Goal: Transaction & Acquisition: Purchase product/service

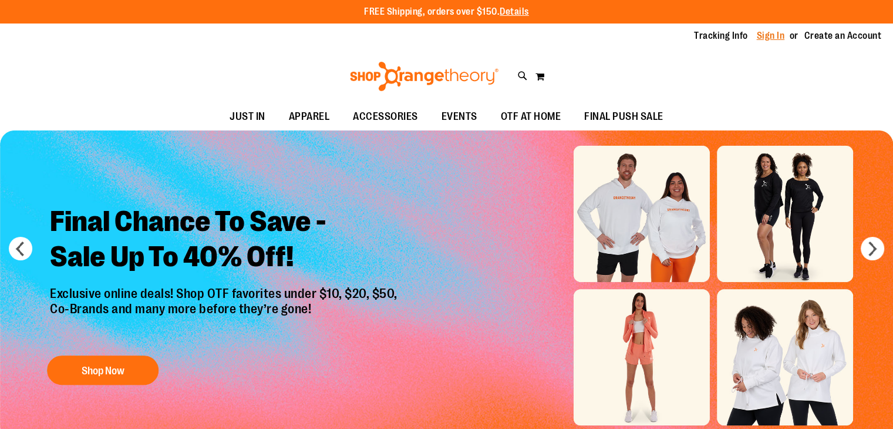
click at [776, 34] on link "Sign In" at bounding box center [771, 35] width 28 height 13
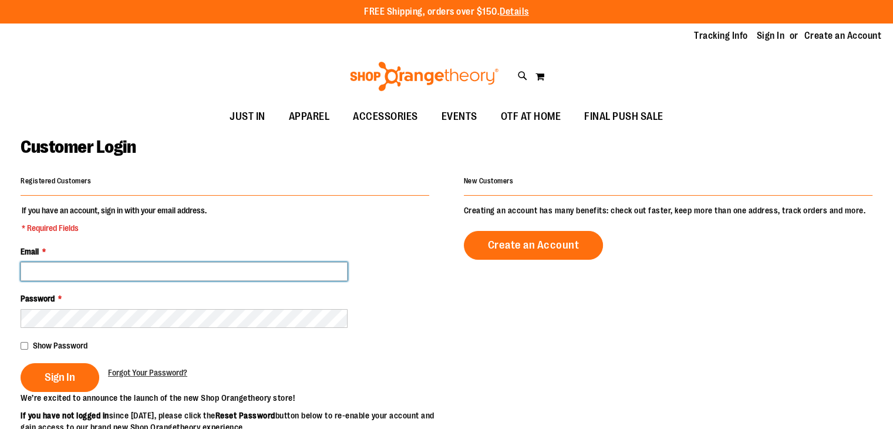
click at [318, 266] on input "Email *" at bounding box center [184, 271] width 327 height 19
type input "**********"
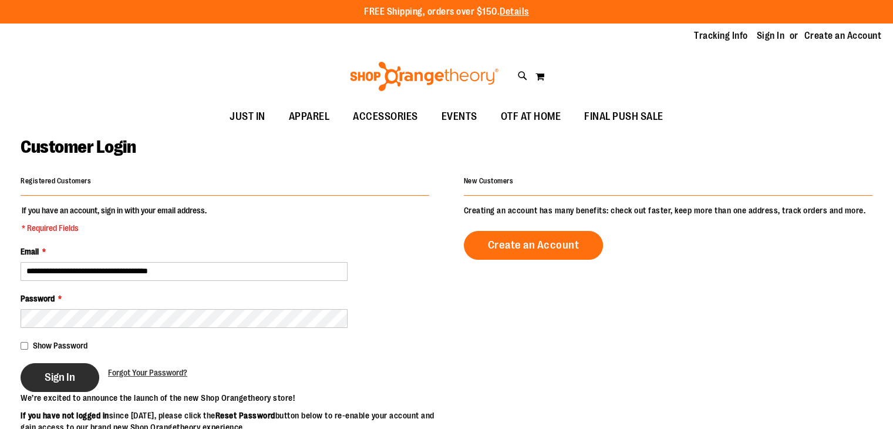
click at [88, 376] on button "Sign In" at bounding box center [60, 377] width 79 height 29
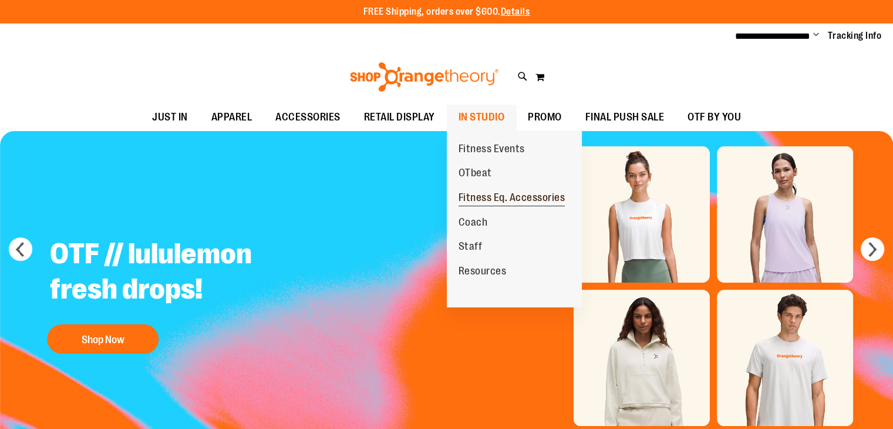
click at [498, 197] on span "Fitness Eq. Accessories" at bounding box center [512, 198] width 107 height 15
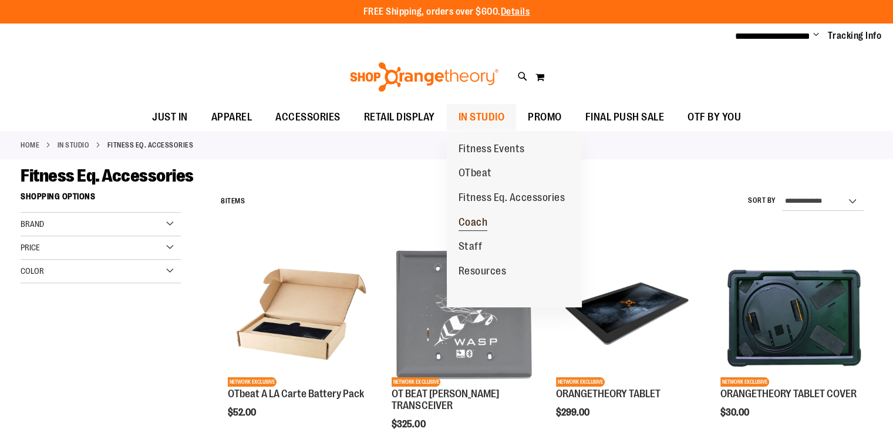
click at [488, 225] on span "Coach" at bounding box center [473, 223] width 29 height 15
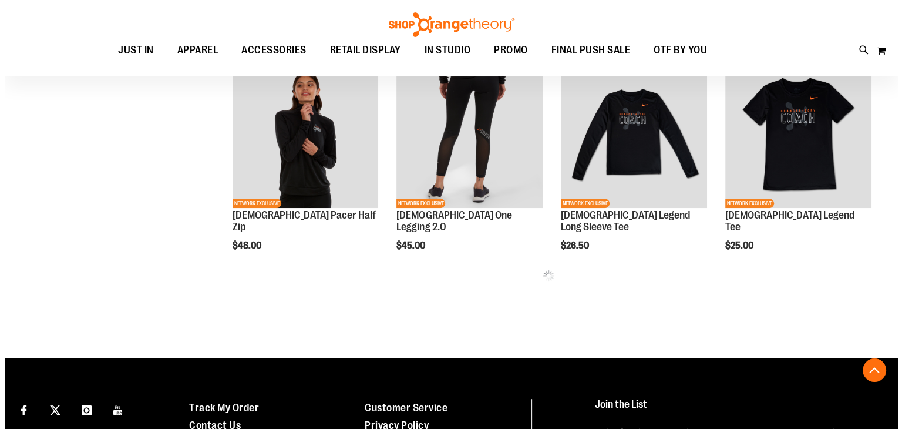
scroll to position [513, 0]
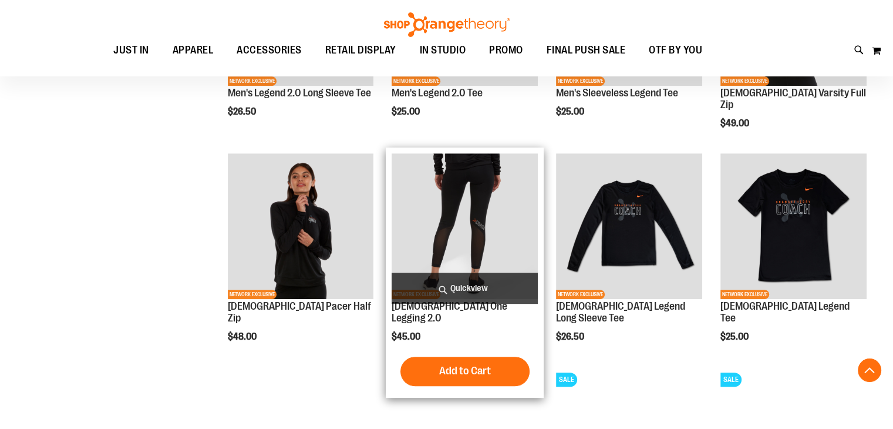
click at [481, 292] on span "Quickview" at bounding box center [465, 287] width 146 height 31
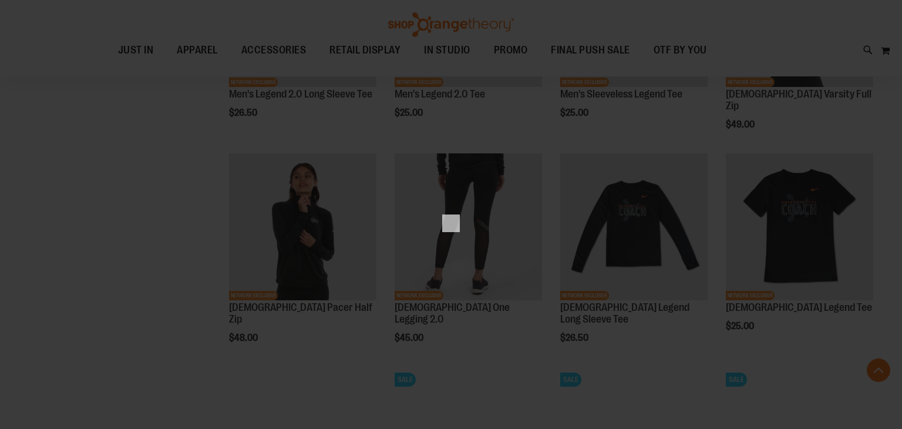
scroll to position [0, 0]
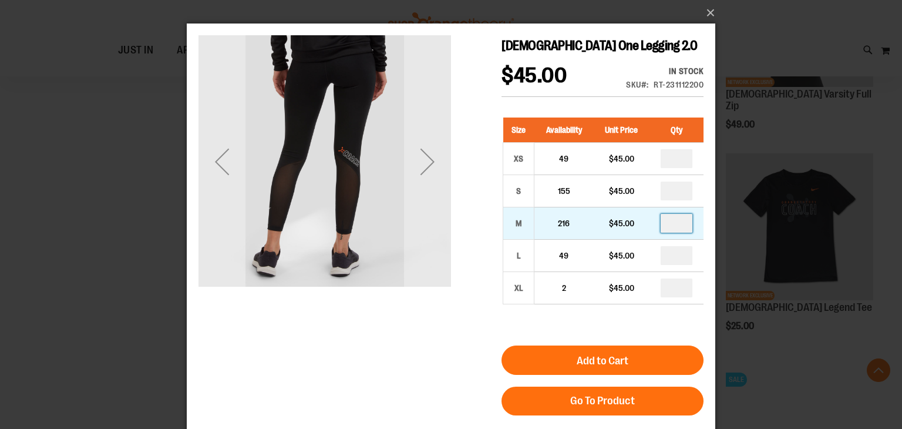
click at [680, 223] on input "number" at bounding box center [676, 223] width 32 height 19
type input "*"
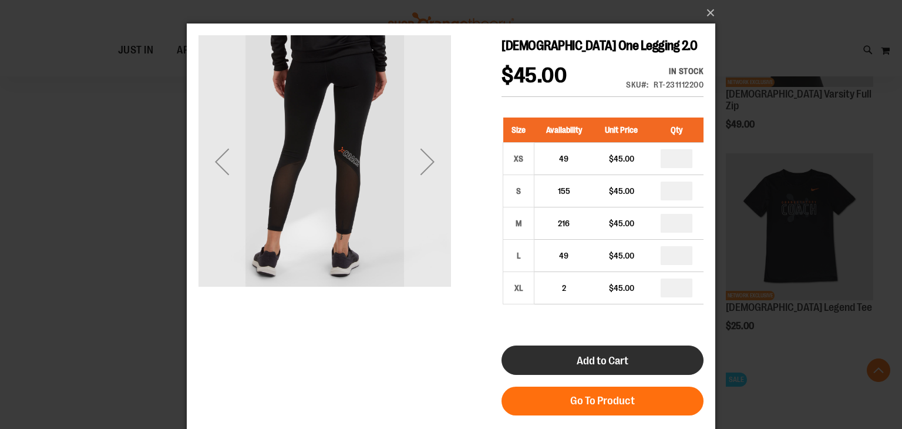
click at [663, 367] on button "Add to Cart" at bounding box center [602, 359] width 202 height 29
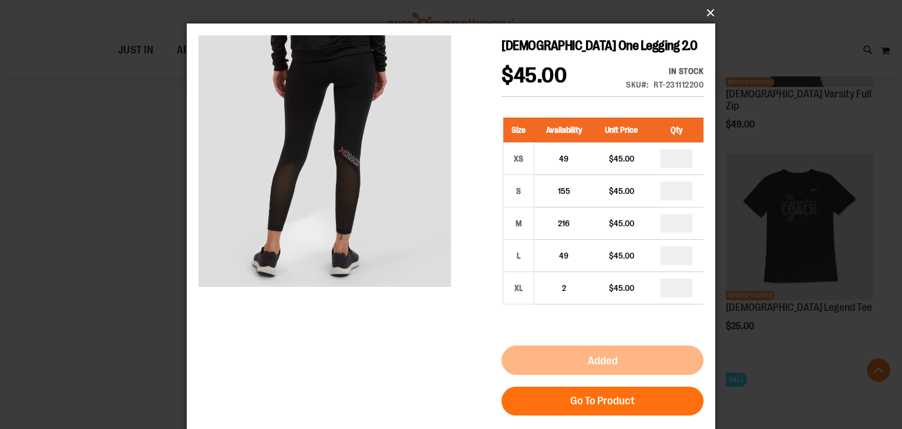
click at [707, 10] on button "×" at bounding box center [454, 13] width 528 height 26
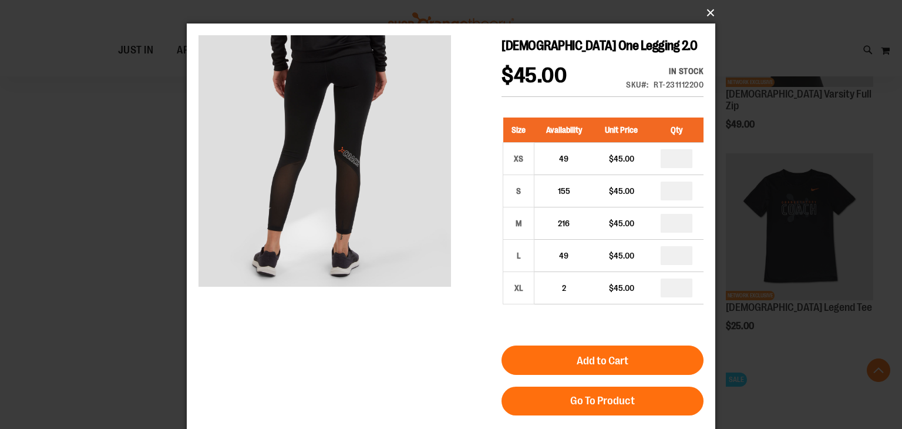
click at [710, 12] on button "×" at bounding box center [454, 13] width 528 height 26
click at [710, 9] on button "×" at bounding box center [454, 13] width 528 height 26
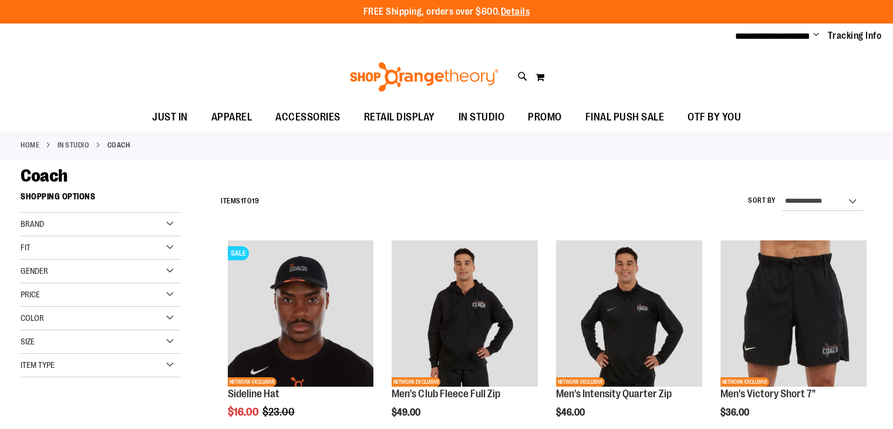
scroll to position [770, 0]
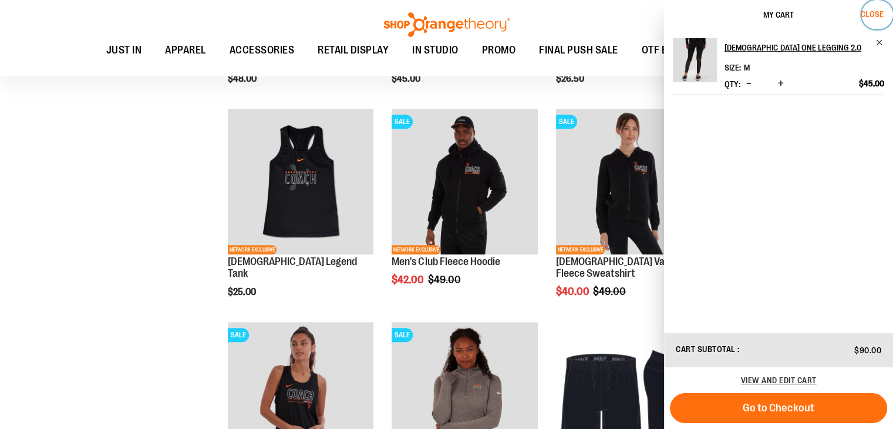
click at [875, 18] on span "Close" at bounding box center [872, 13] width 23 height 9
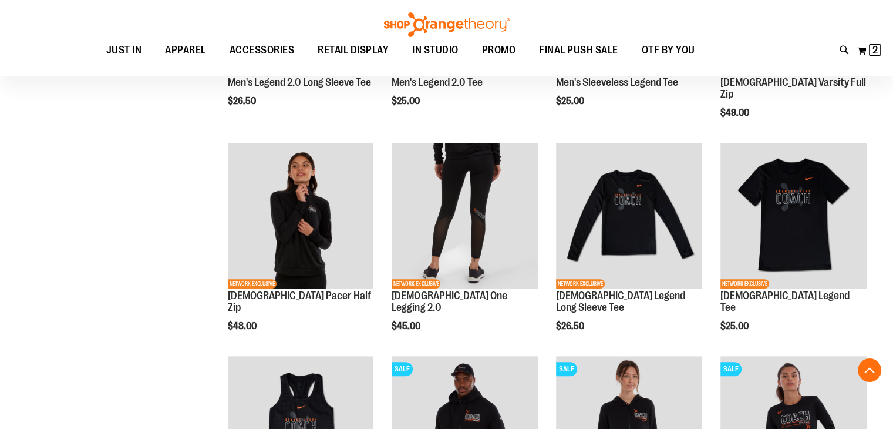
scroll to position [521, 0]
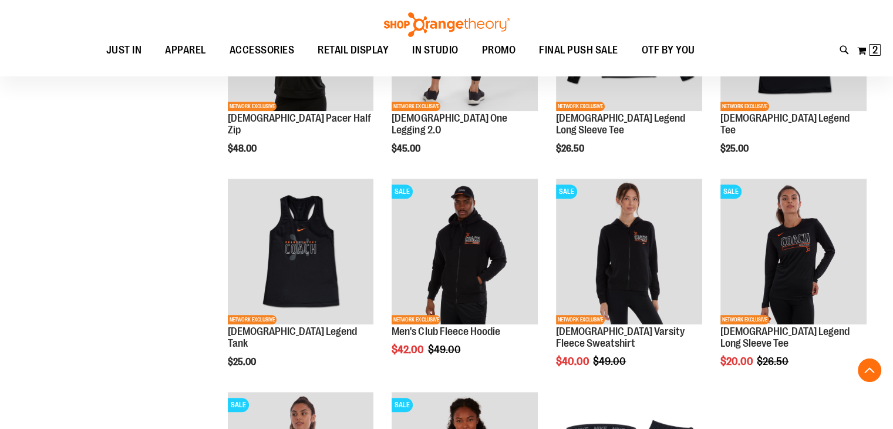
scroll to position [717, 0]
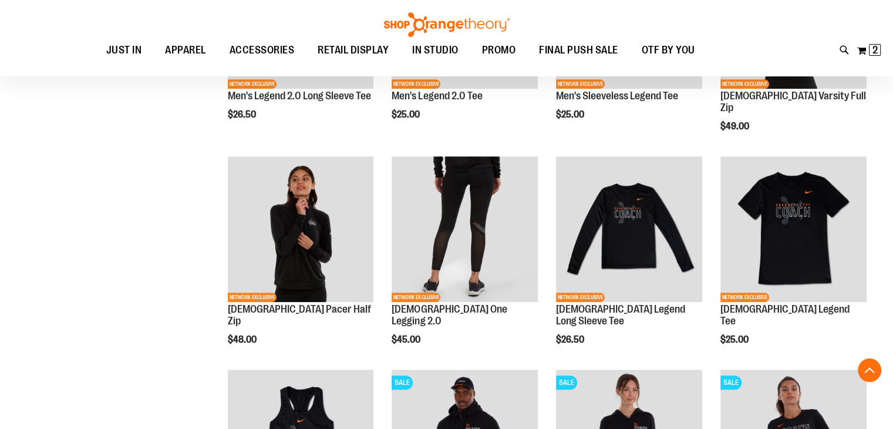
scroll to position [506, 0]
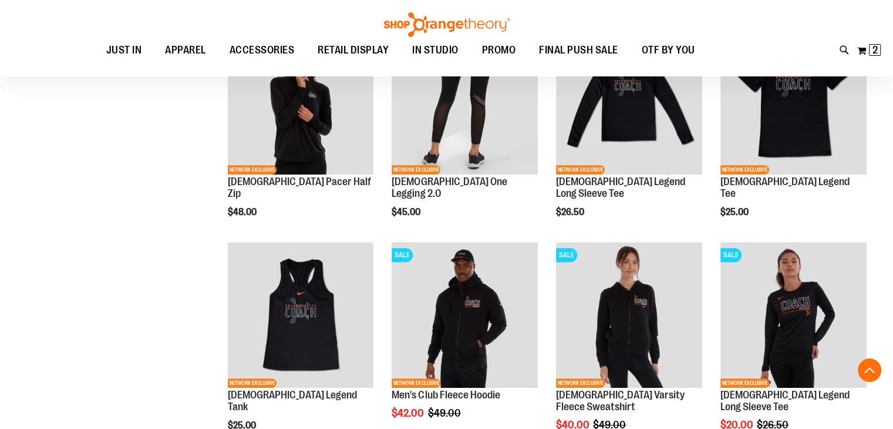
scroll to position [669, 0]
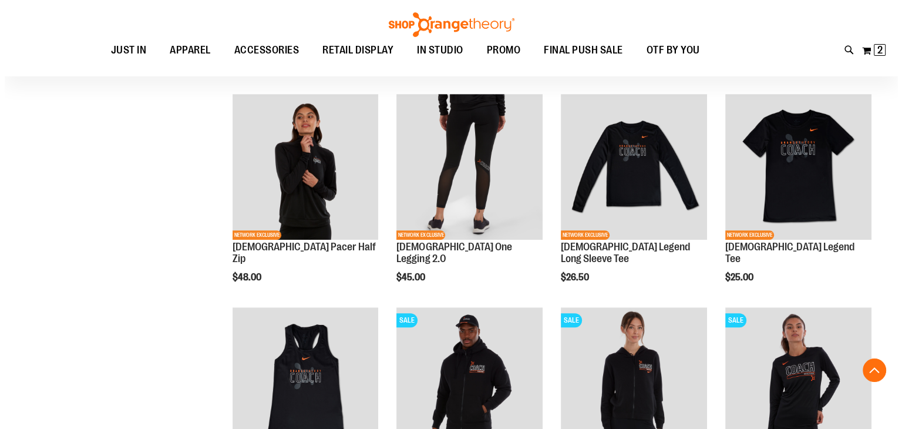
scroll to position [577, 0]
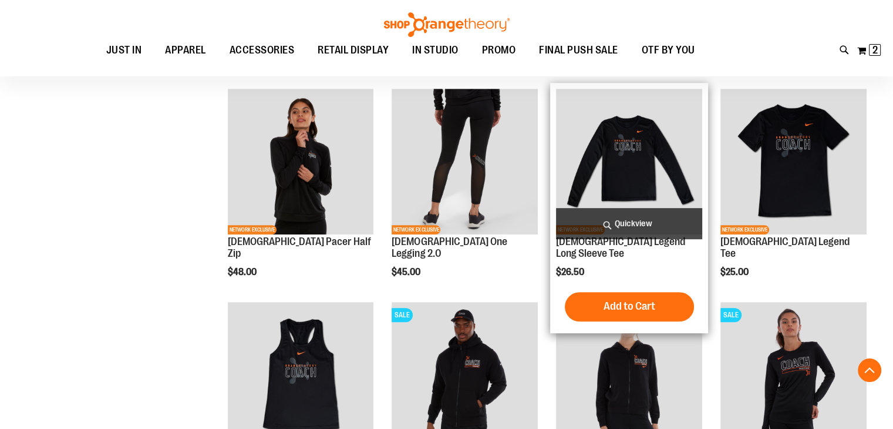
click at [624, 219] on span "Quickview" at bounding box center [629, 223] width 146 height 31
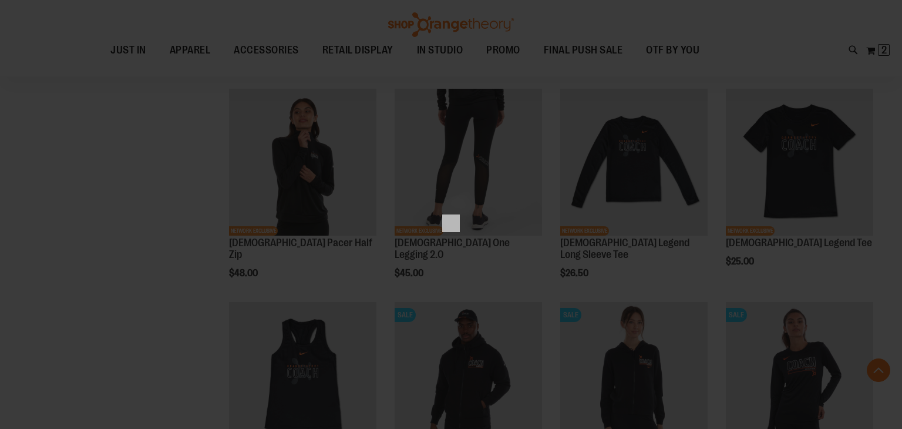
scroll to position [0, 0]
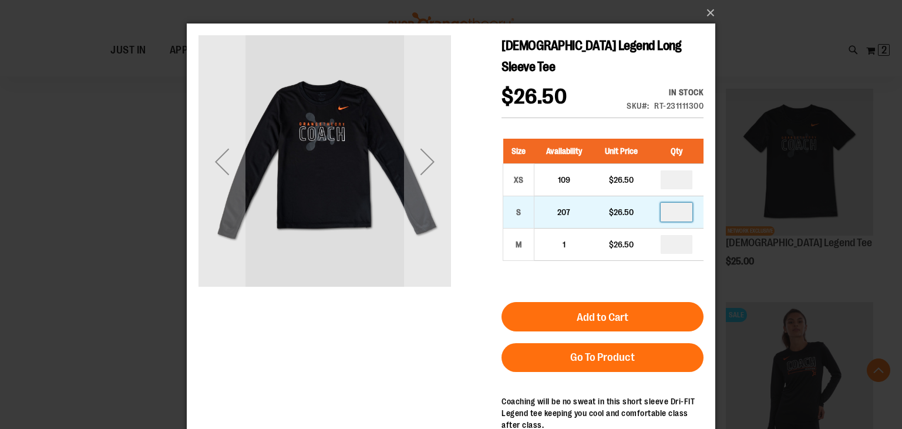
click at [682, 203] on input "number" at bounding box center [676, 212] width 32 height 19
type input "*"
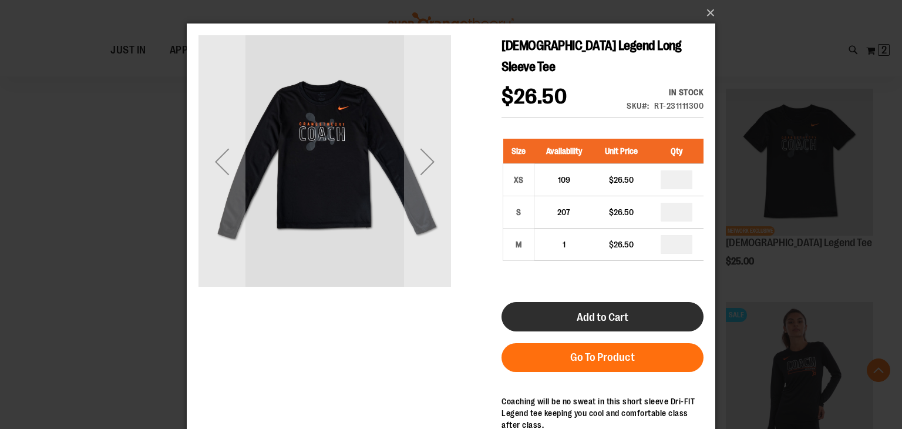
click at [661, 302] on button "Add to Cart" at bounding box center [602, 316] width 202 height 29
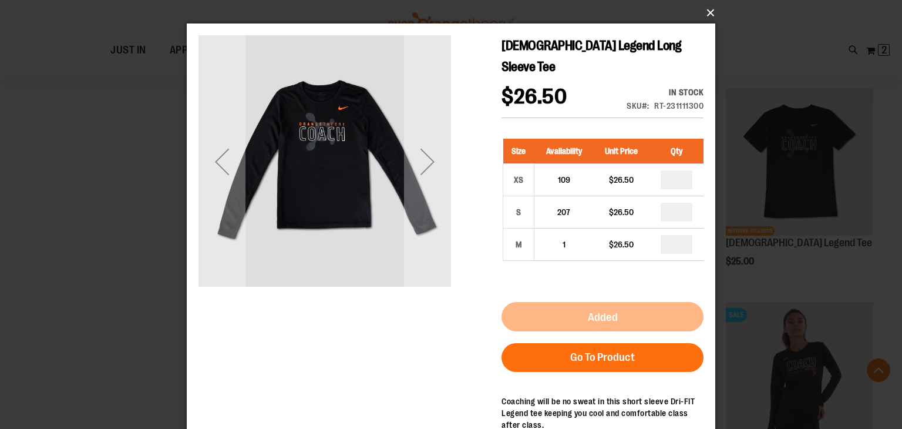
click at [706, 14] on button "×" at bounding box center [454, 13] width 528 height 26
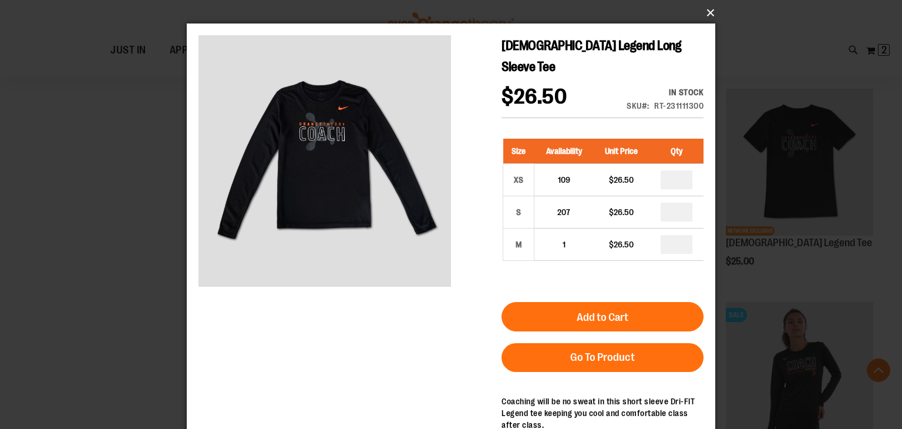
click at [707, 12] on button "×" at bounding box center [454, 13] width 528 height 26
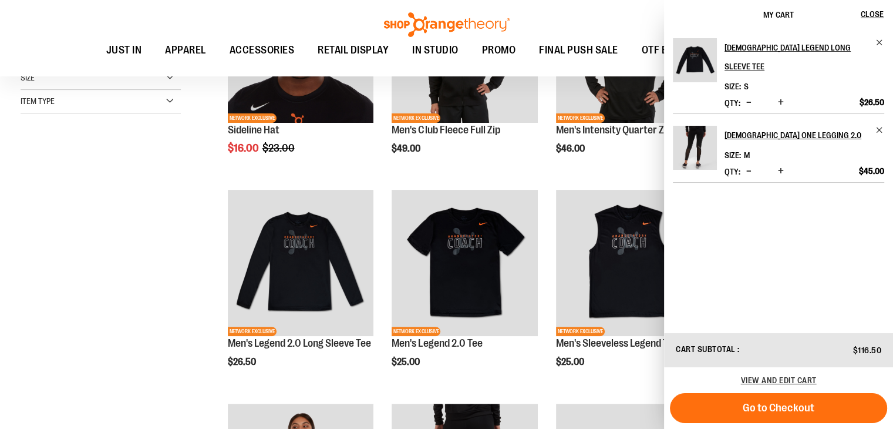
scroll to position [390, 0]
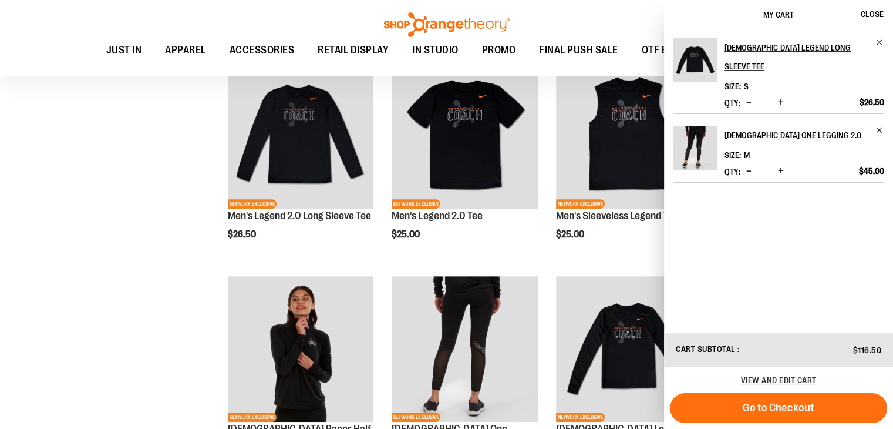
click at [32, 210] on div "**********" at bounding box center [447, 387] width 852 height 1184
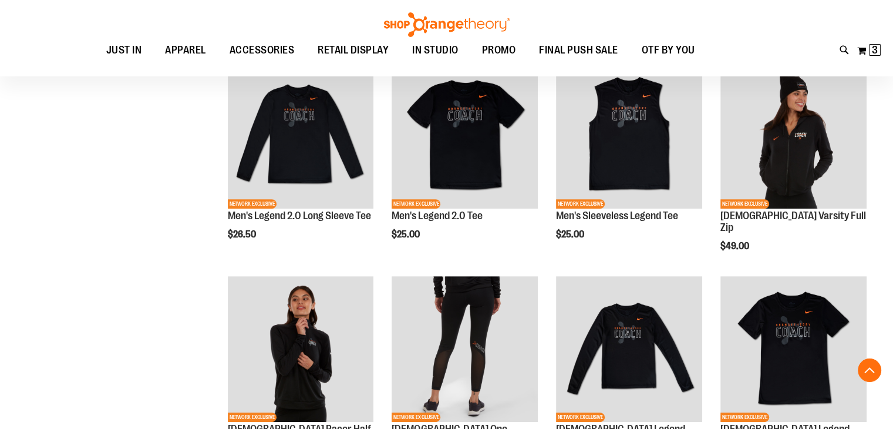
scroll to position [770, 0]
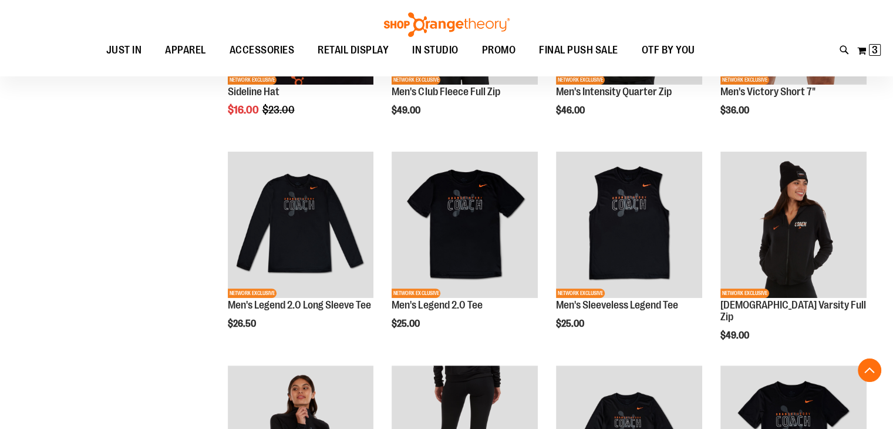
scroll to position [259, 0]
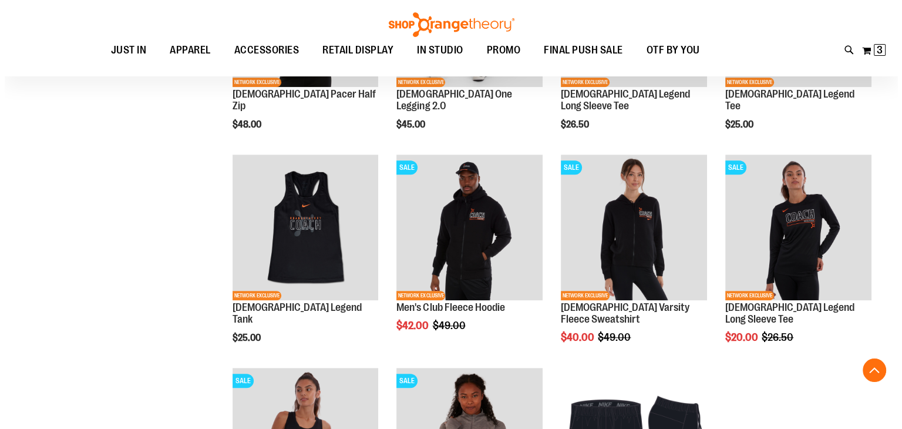
scroll to position [734, 0]
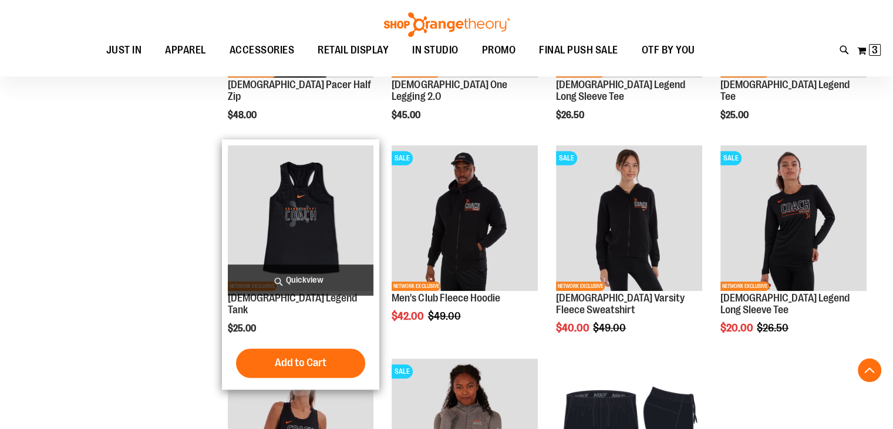
click at [304, 278] on span "Quickview" at bounding box center [301, 279] width 146 height 31
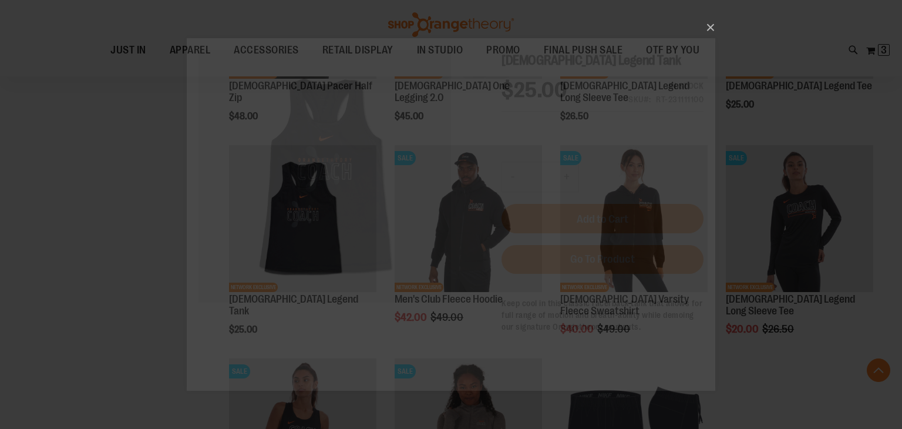
scroll to position [0, 0]
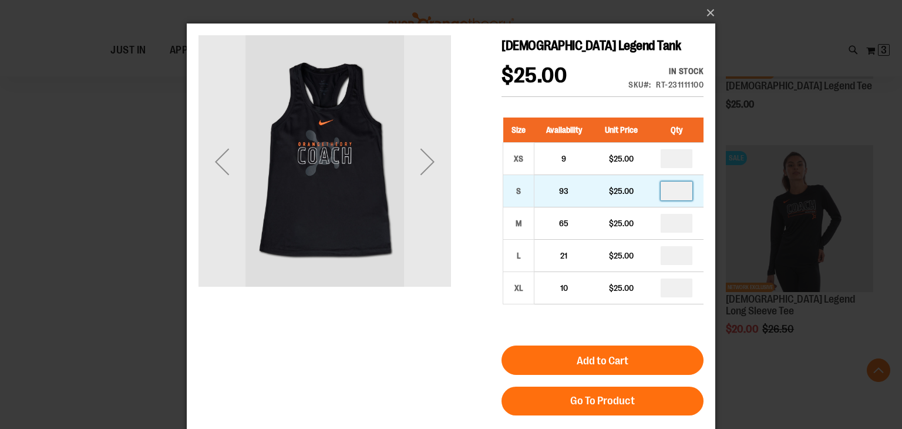
click at [676, 191] on input "number" at bounding box center [676, 190] width 32 height 19
type input "*"
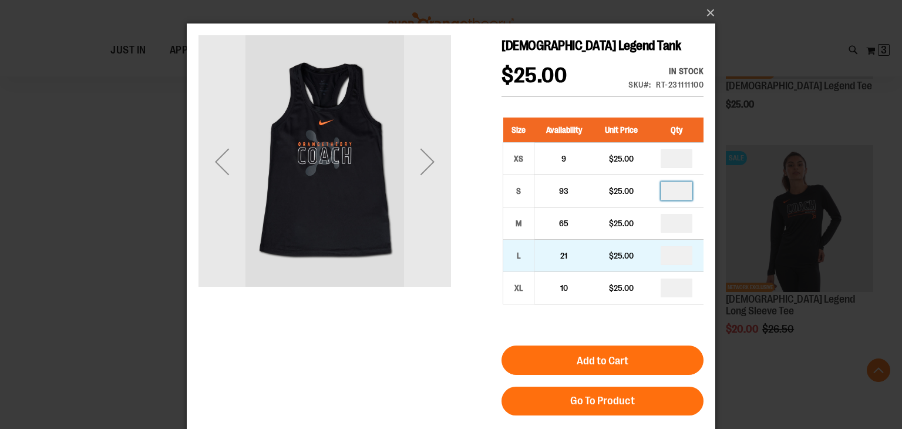
type input "*"
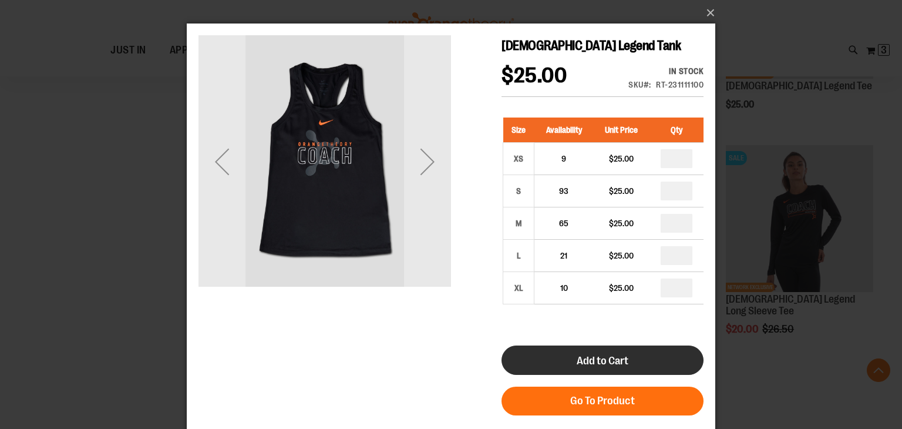
click at [653, 358] on button "Add to Cart" at bounding box center [602, 359] width 202 height 29
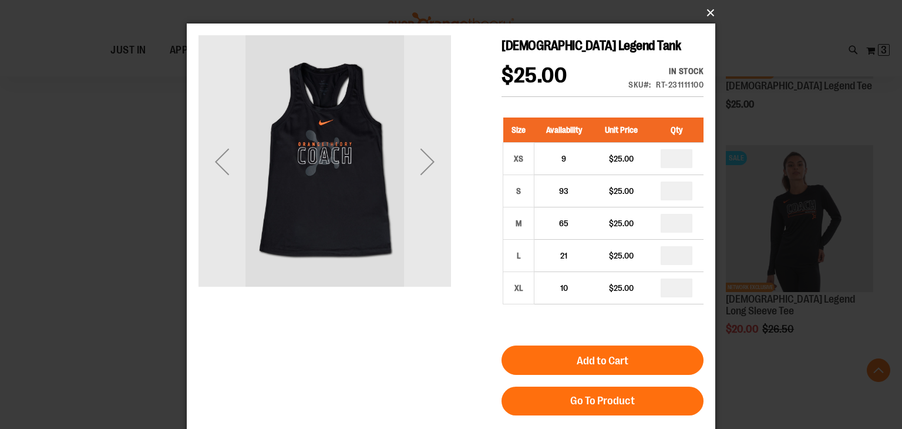
click at [712, 14] on button "×" at bounding box center [454, 13] width 528 height 26
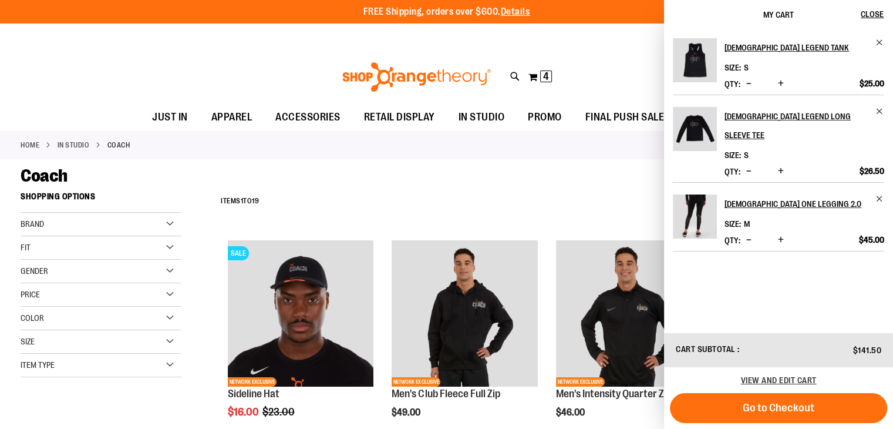
click at [585, 171] on div "Coach" at bounding box center [447, 175] width 852 height 21
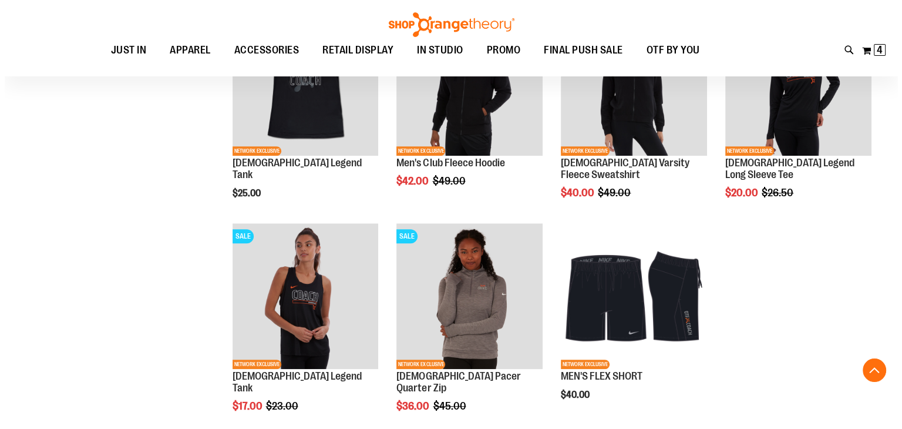
scroll to position [871, 0]
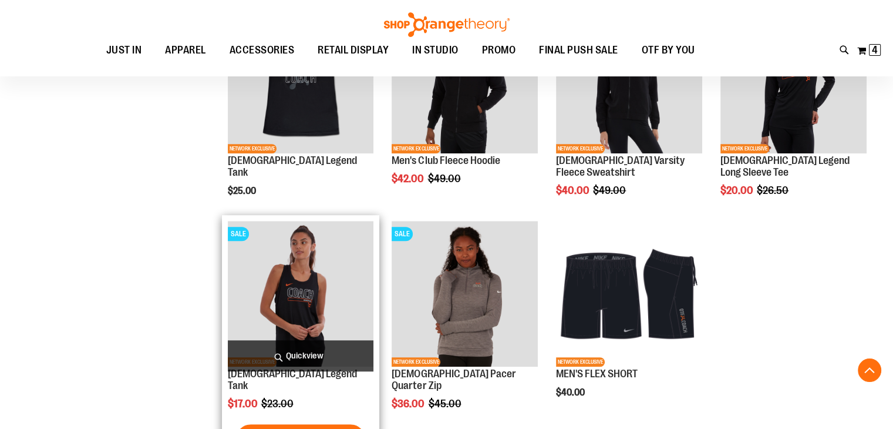
click at [323, 355] on span "Quickview" at bounding box center [301, 355] width 146 height 31
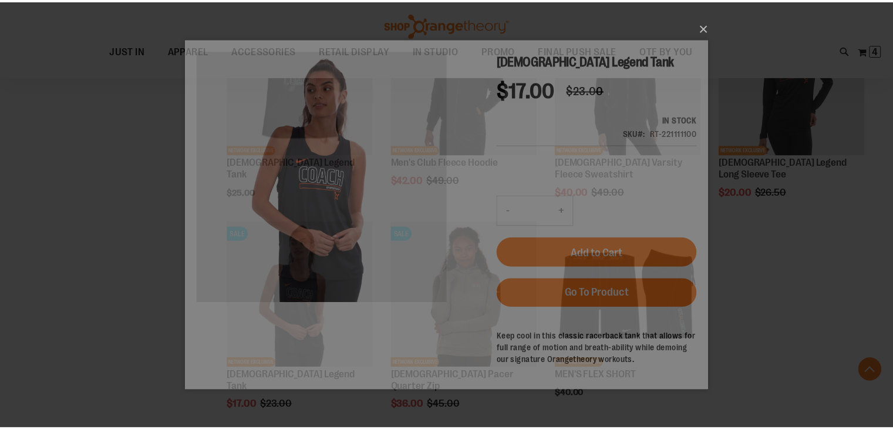
scroll to position [0, 0]
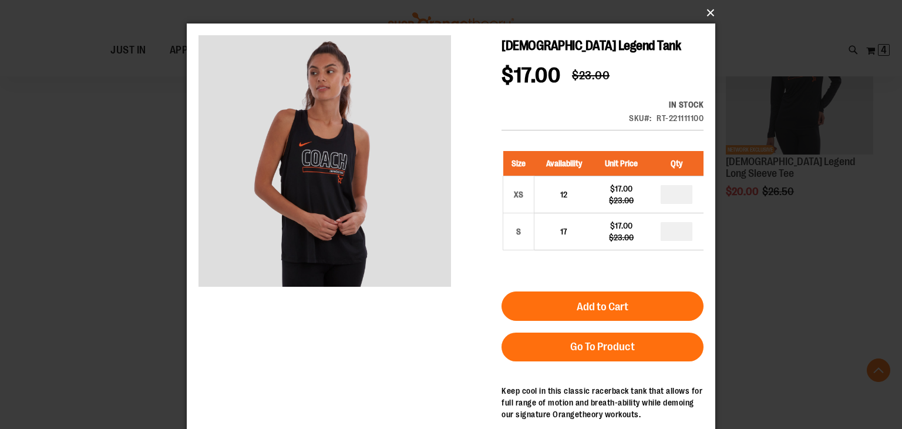
click at [707, 11] on button "×" at bounding box center [454, 13] width 528 height 26
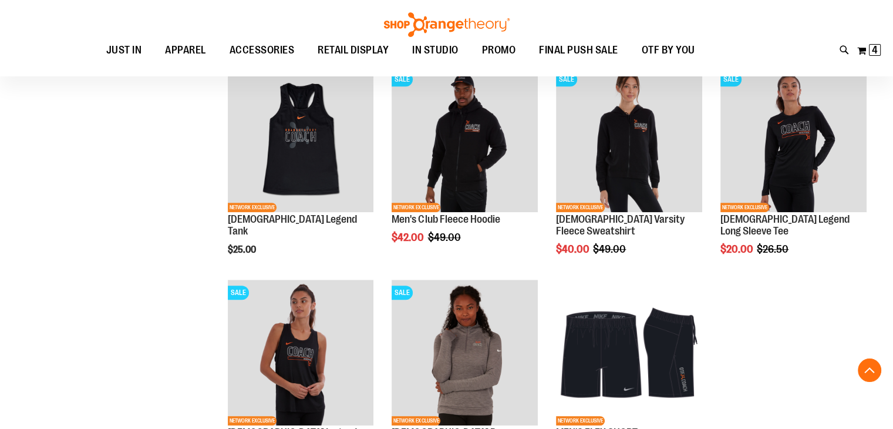
scroll to position [807, 0]
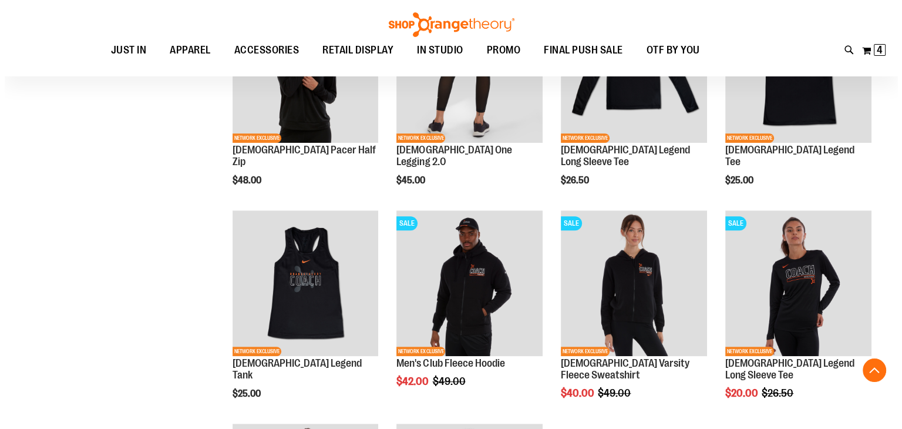
scroll to position [663, 0]
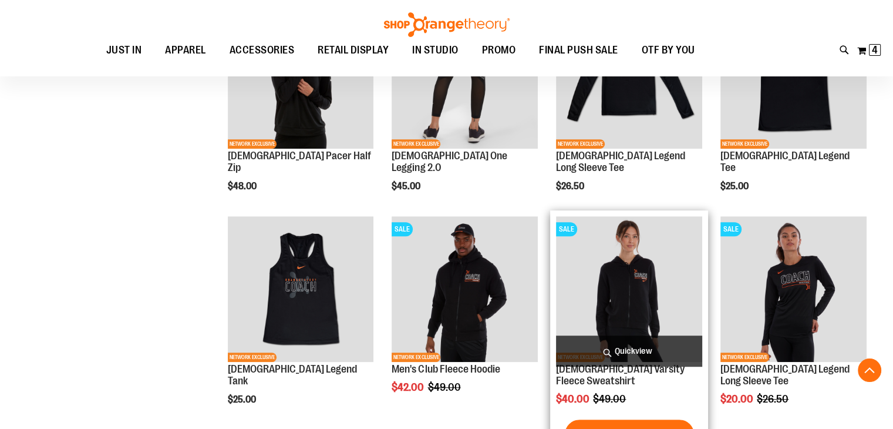
click at [595, 355] on span "Quickview" at bounding box center [629, 350] width 146 height 31
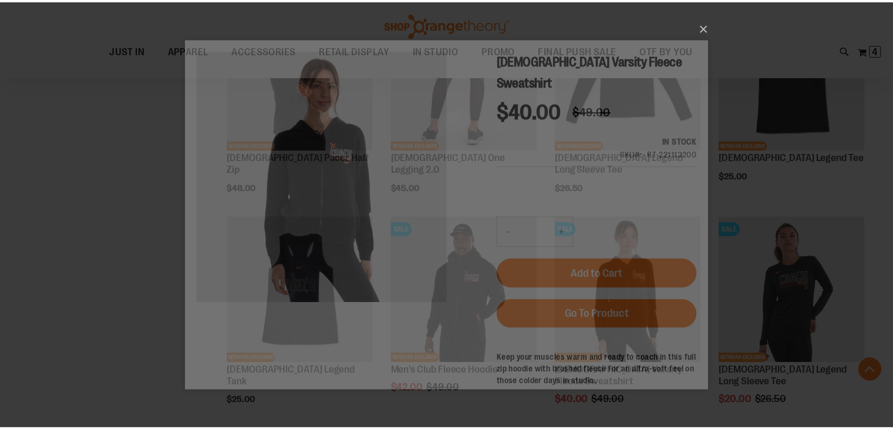
scroll to position [0, 0]
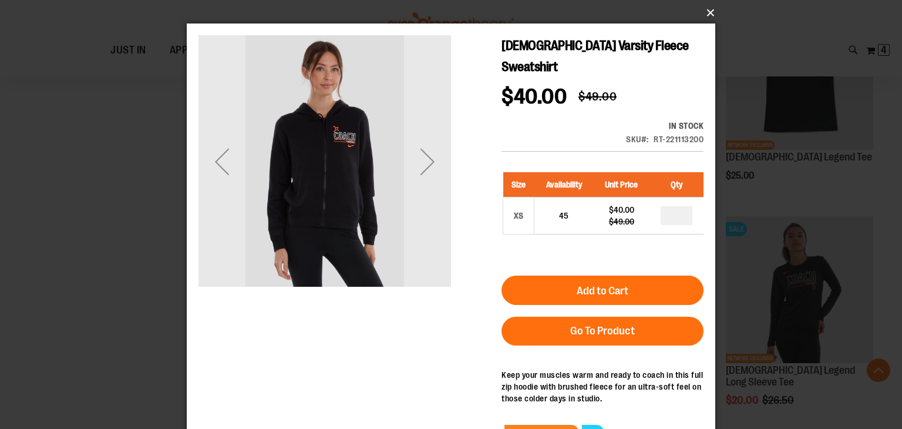
click at [711, 13] on button "×" at bounding box center [454, 13] width 528 height 26
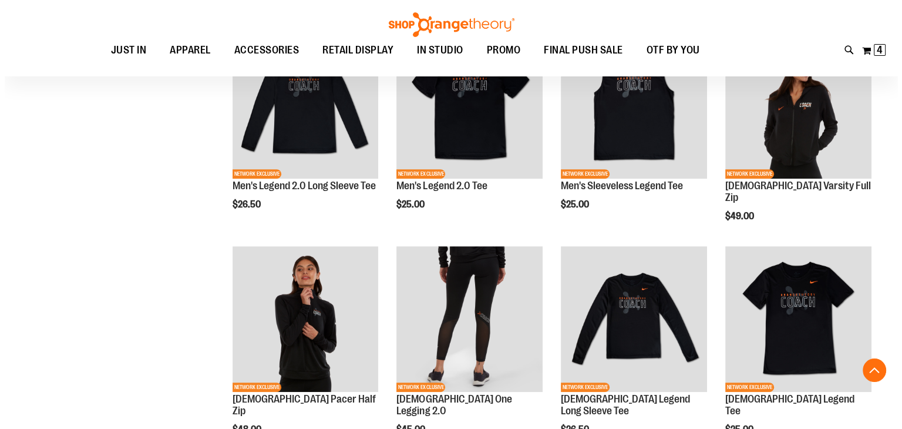
scroll to position [416, 0]
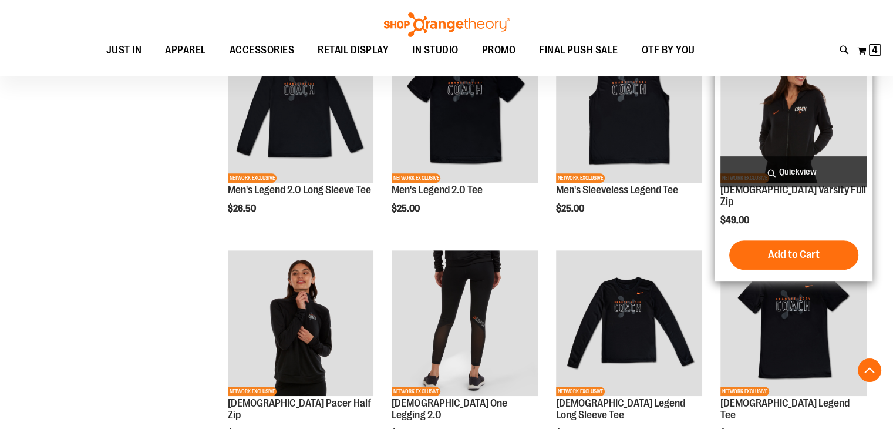
click at [788, 171] on span "Quickview" at bounding box center [793, 171] width 146 height 31
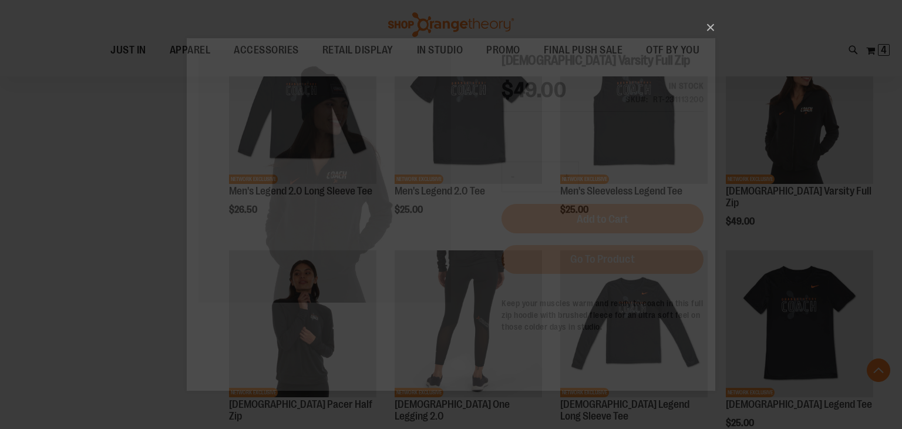
scroll to position [0, 0]
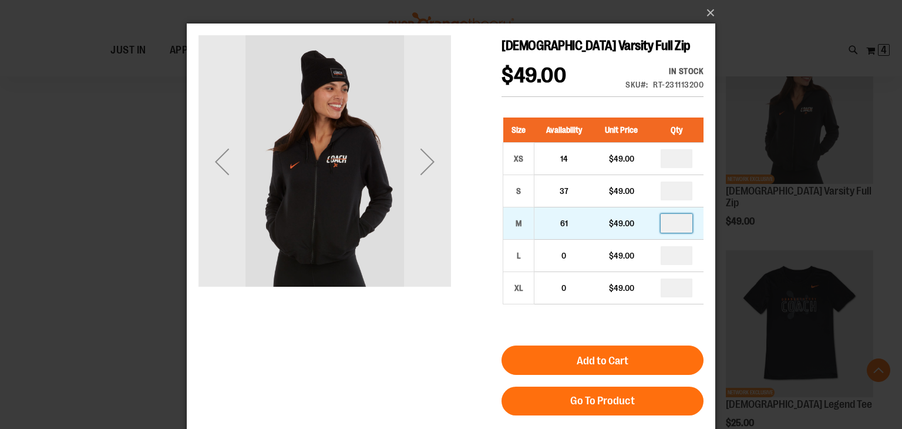
click at [677, 224] on input "number" at bounding box center [676, 223] width 32 height 19
type input "*"
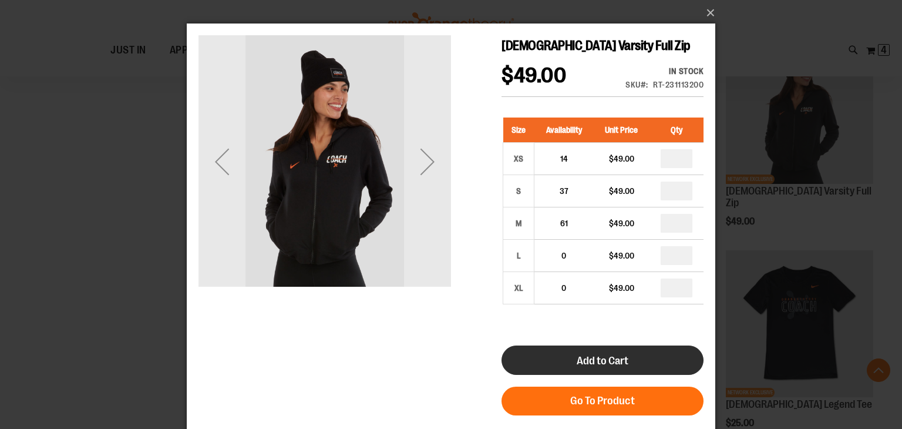
click at [652, 350] on button "Add to Cart" at bounding box center [602, 359] width 202 height 29
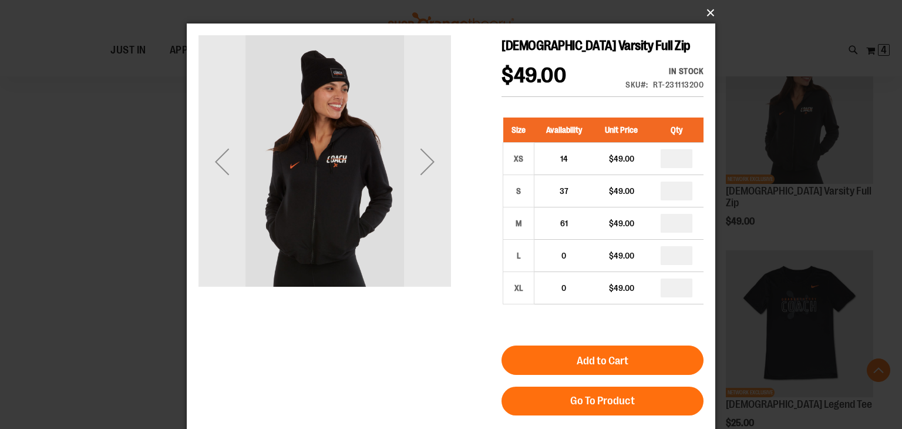
click at [709, 10] on button "×" at bounding box center [454, 13] width 528 height 26
click at [712, 8] on button "×" at bounding box center [454, 13] width 528 height 26
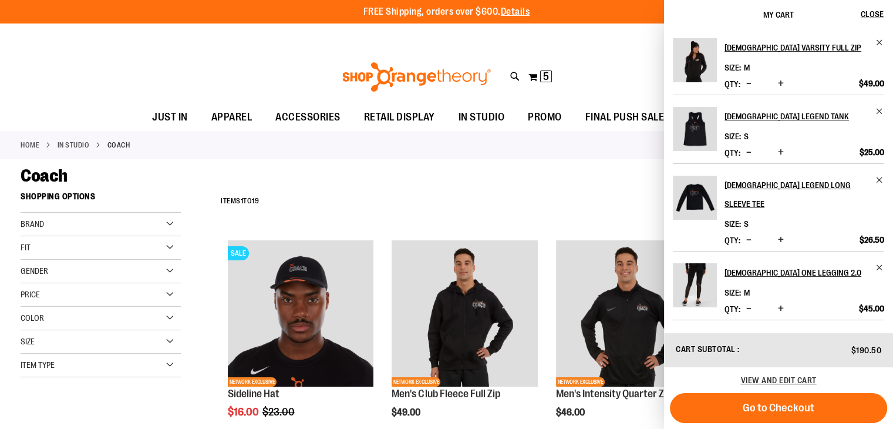
click at [580, 214] on div "**********" at bounding box center [544, 201] width 658 height 31
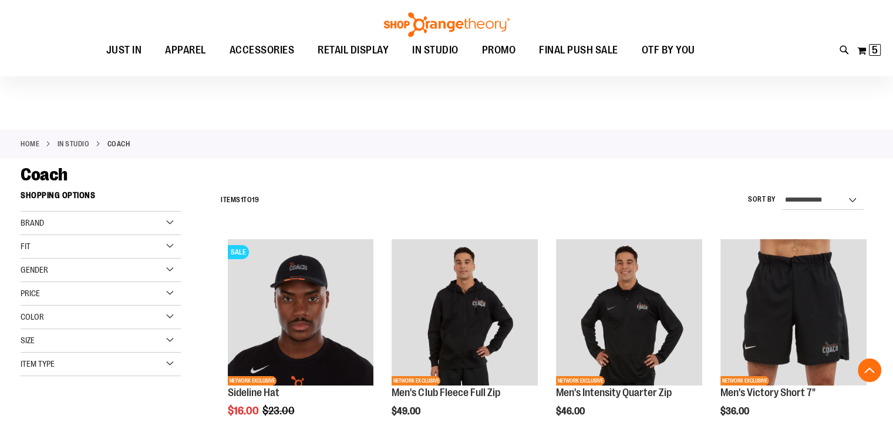
scroll to position [557, 0]
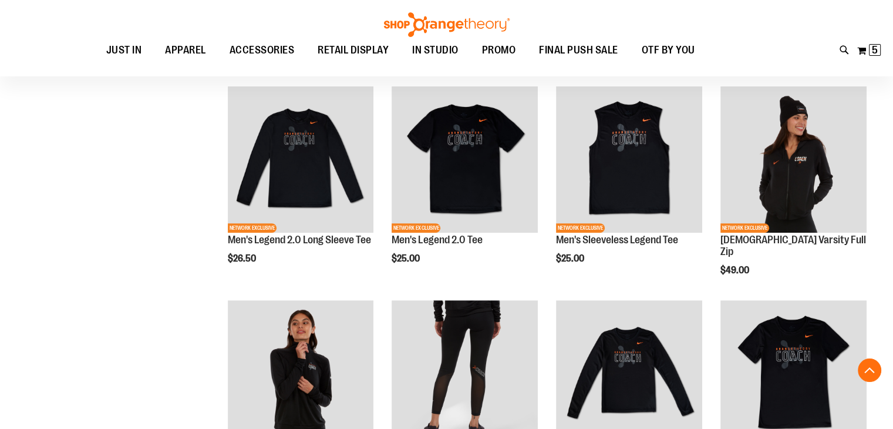
scroll to position [392, 0]
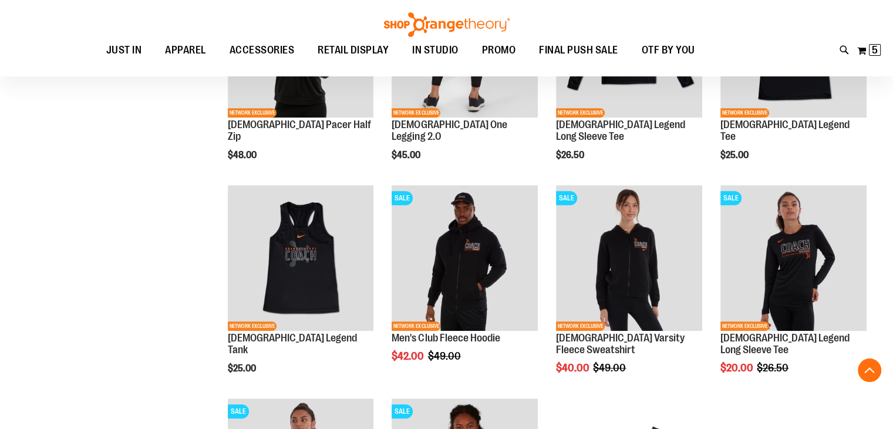
scroll to position [696, 0]
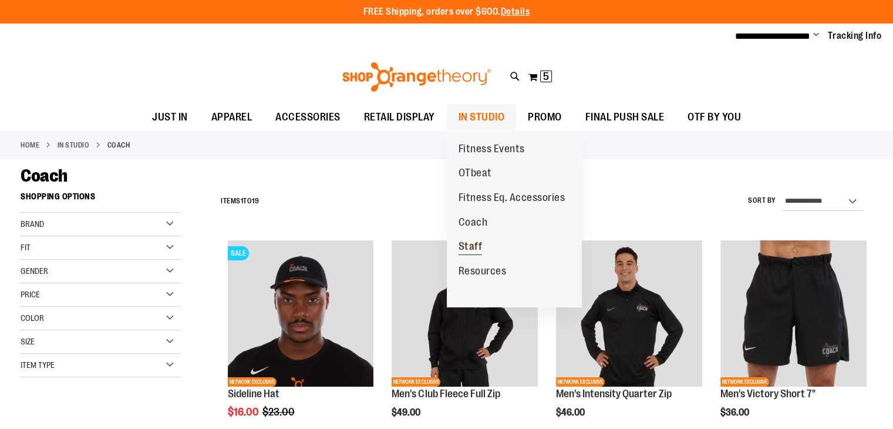
click at [483, 242] on link "Staff" at bounding box center [471, 246] width 48 height 25
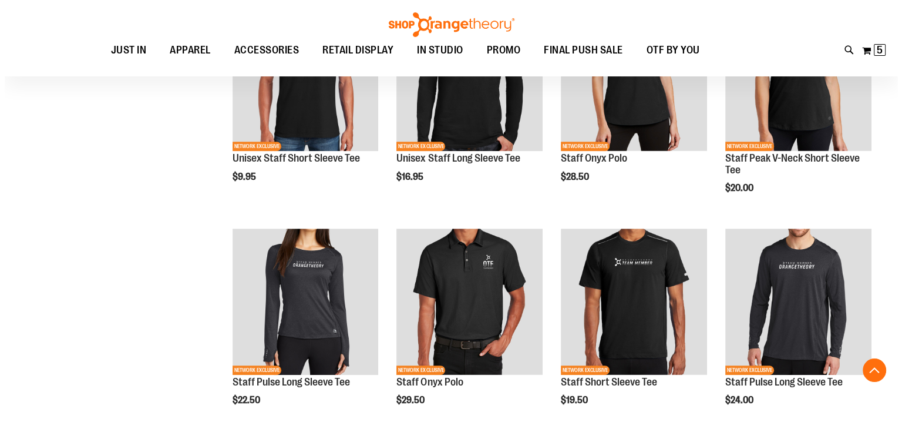
scroll to position [512, 0]
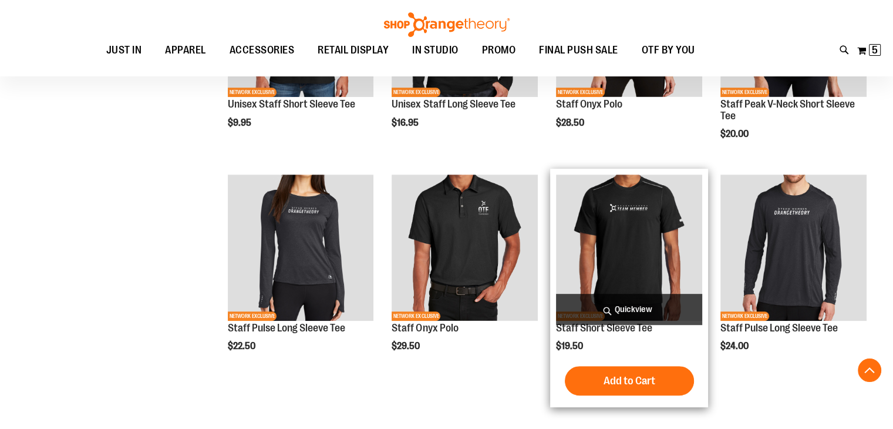
click at [570, 318] on span "Quickview" at bounding box center [629, 309] width 146 height 31
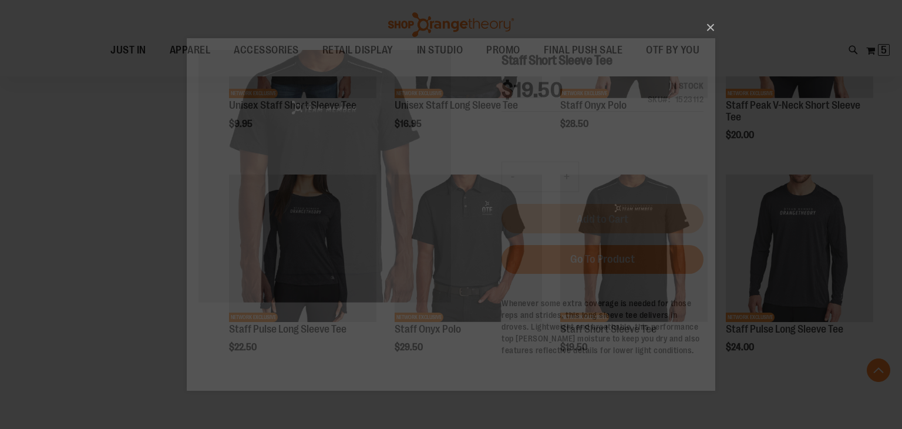
scroll to position [0, 0]
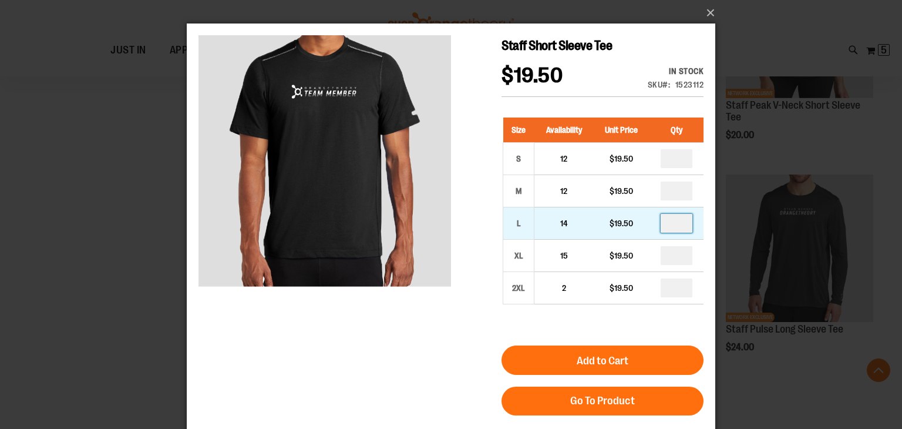
click at [682, 224] on input "number" at bounding box center [676, 223] width 32 height 19
type input "*"
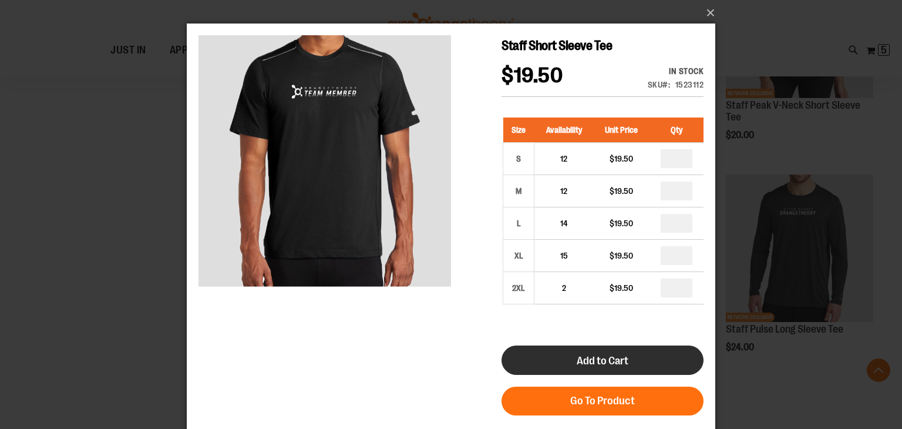
click at [663, 345] on button "Add to Cart" at bounding box center [602, 359] width 202 height 29
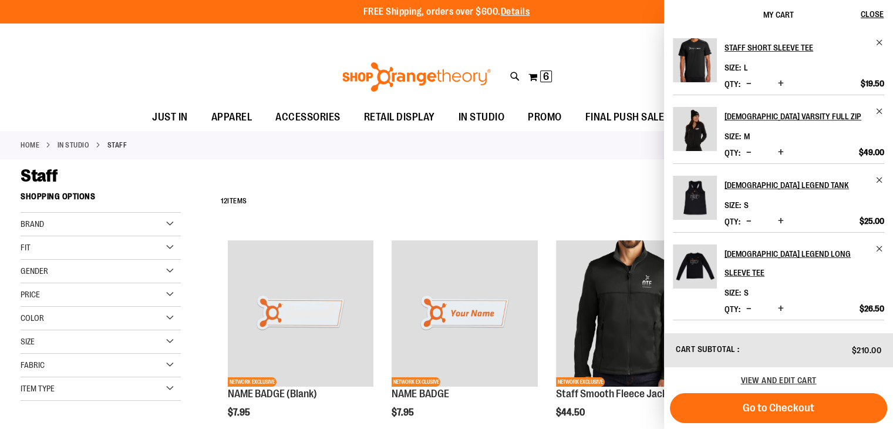
click at [540, 195] on div "**********" at bounding box center [544, 201] width 658 height 31
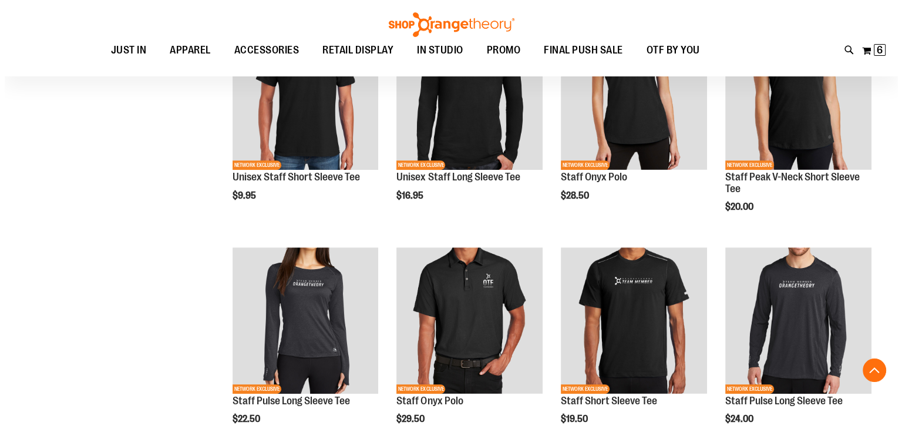
scroll to position [440, 0]
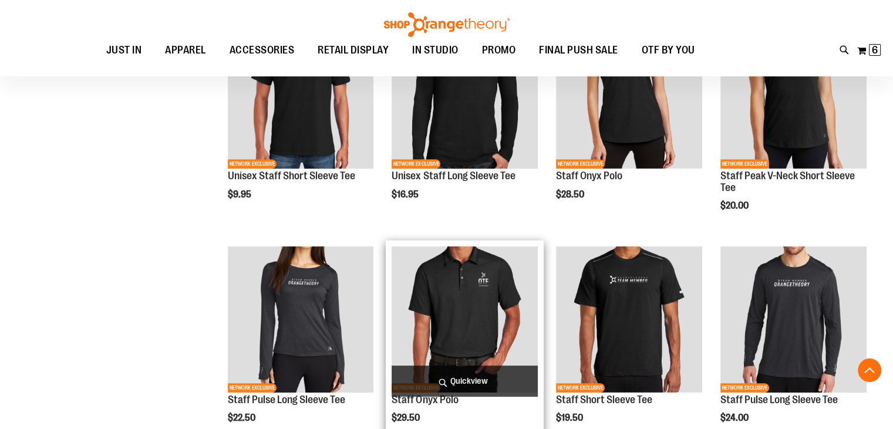
click at [446, 379] on span "Quickview" at bounding box center [465, 380] width 146 height 31
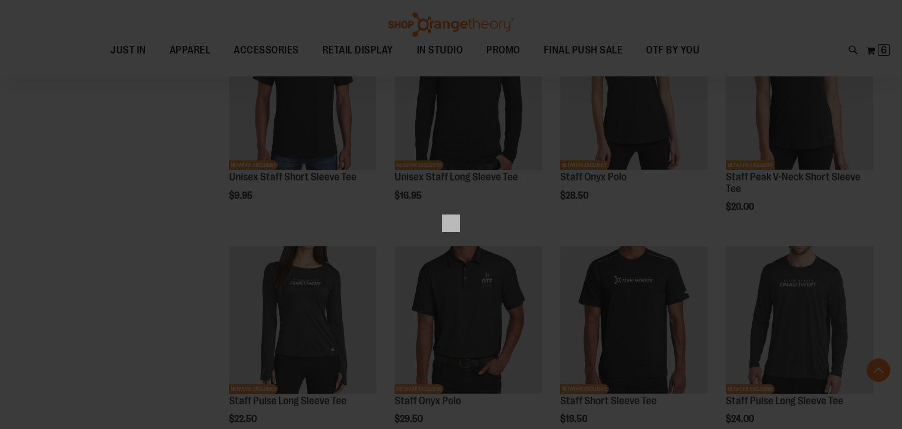
scroll to position [0, 0]
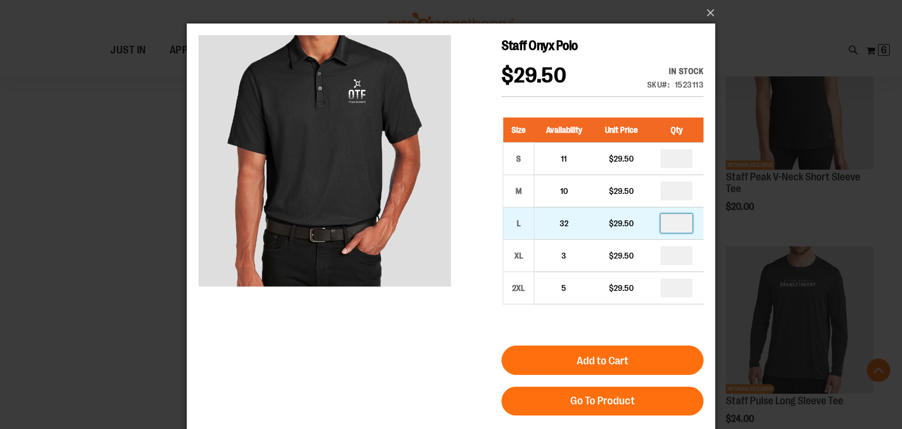
click at [673, 226] on input "number" at bounding box center [676, 223] width 32 height 19
type input "*"
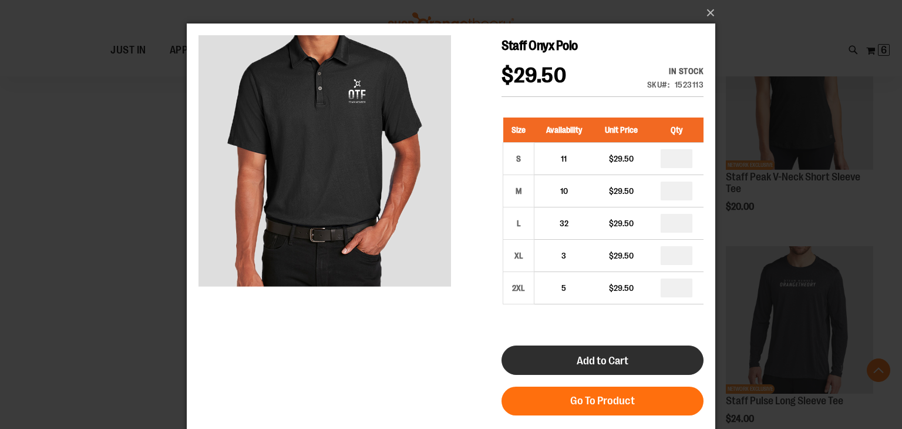
click at [624, 347] on button "Add to Cart" at bounding box center [602, 359] width 202 height 29
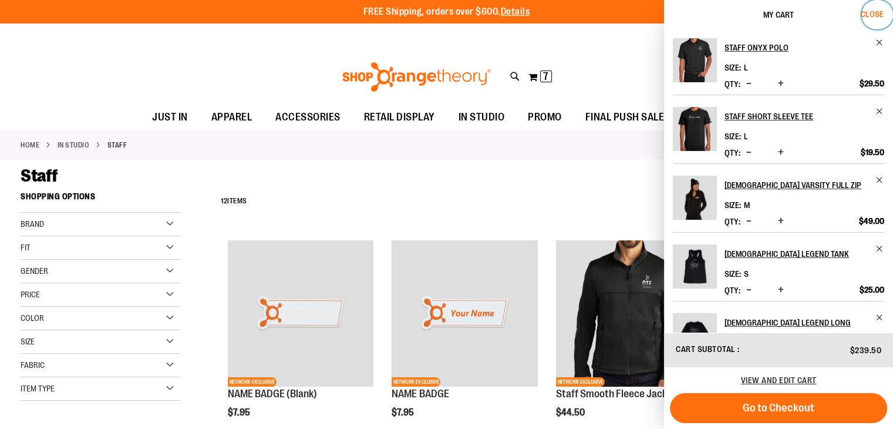
click at [875, 19] on button "Close" at bounding box center [877, 14] width 32 height 29
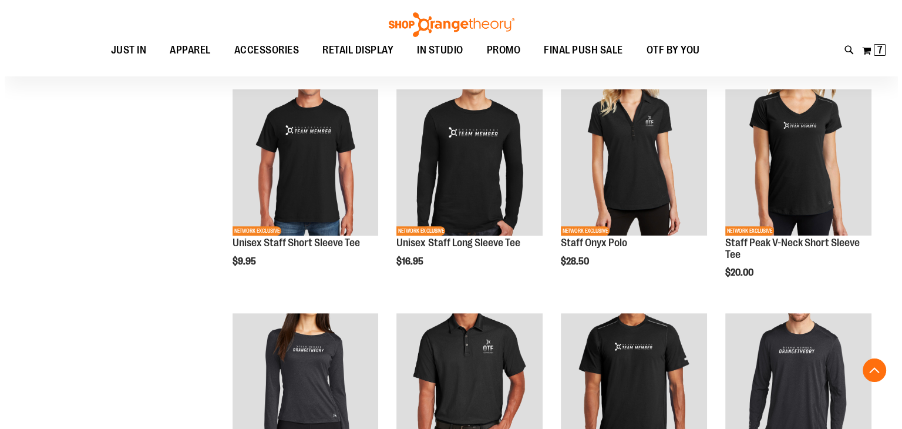
scroll to position [366, 0]
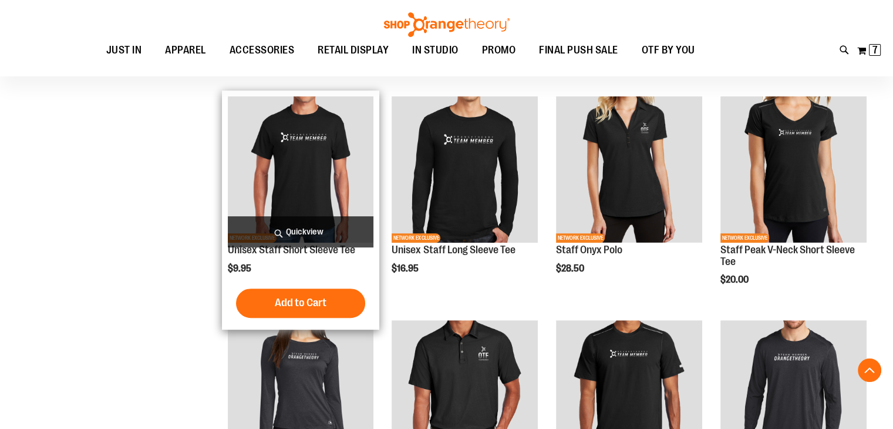
click at [355, 224] on span "Quickview" at bounding box center [301, 231] width 146 height 31
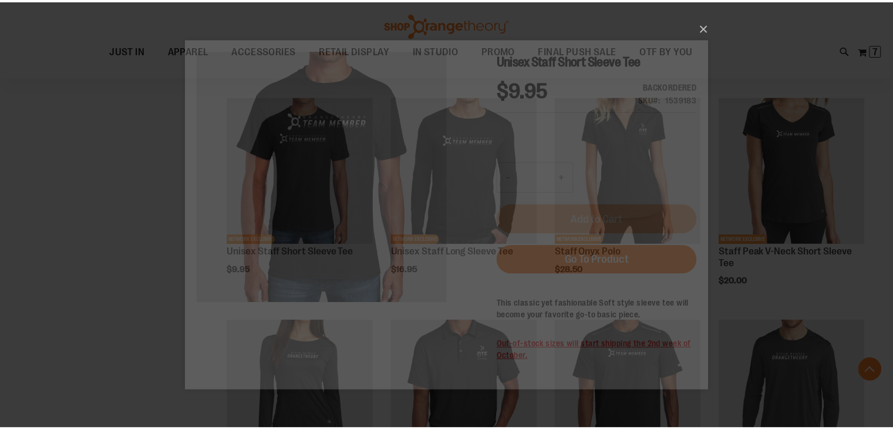
scroll to position [0, 0]
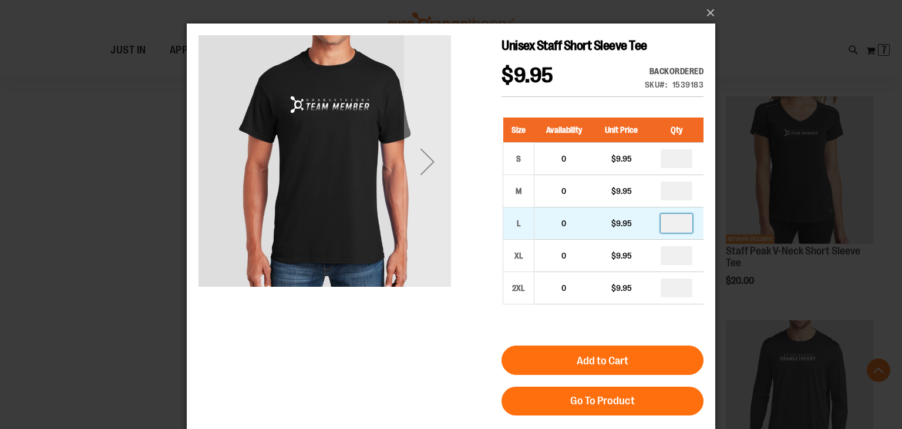
click at [680, 220] on input "number" at bounding box center [676, 223] width 32 height 19
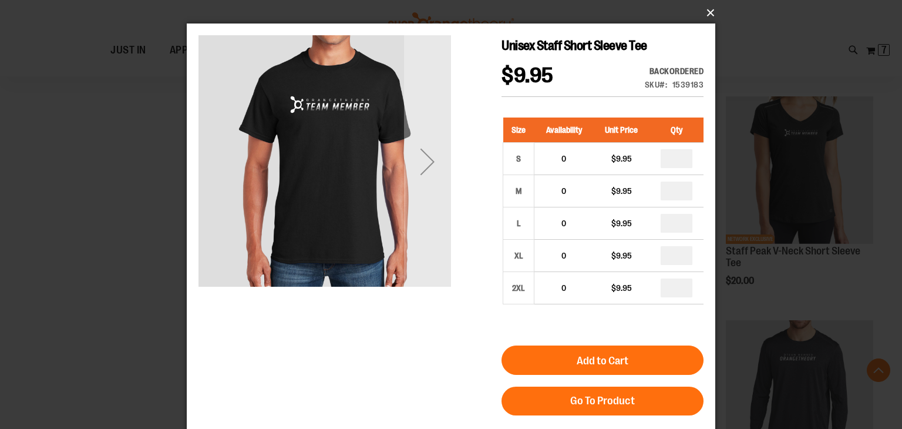
type input "*"
click at [704, 3] on button "×" at bounding box center [454, 13] width 528 height 26
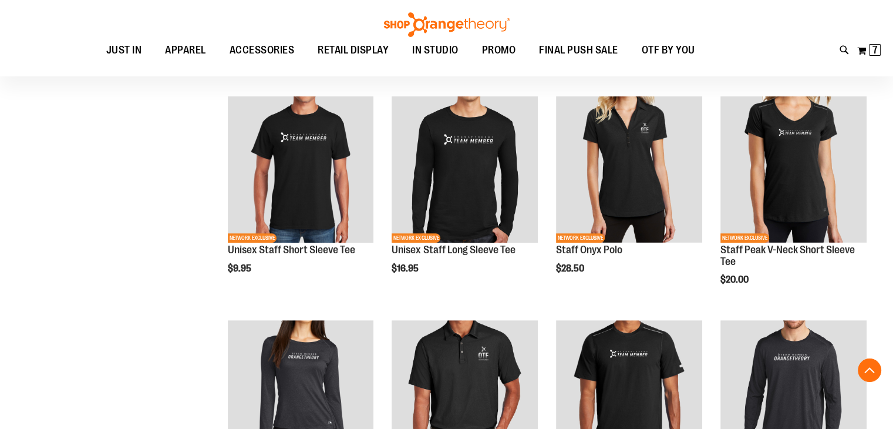
click at [880, 59] on div "My Cart 7 7 items My Cart 7 My Cart Close Recently added item(s) Staff Onyx Pol…" at bounding box center [869, 50] width 25 height 19
click at [874, 50] on span "7" at bounding box center [874, 50] width 5 height 12
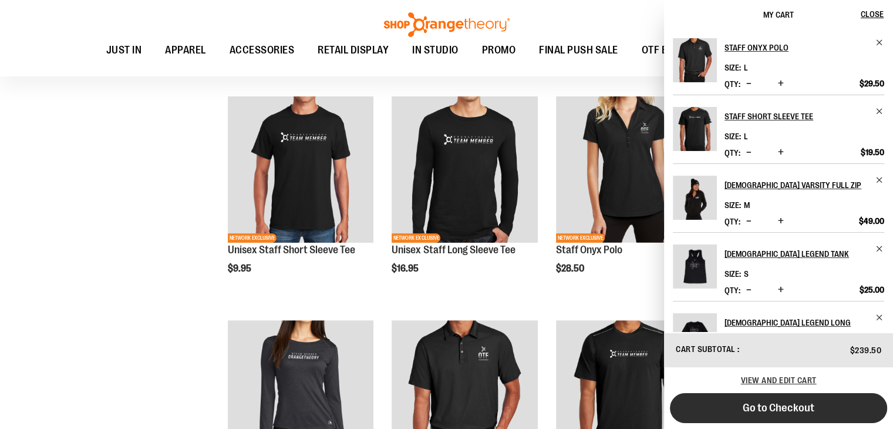
click at [808, 418] on button "Go to Checkout" at bounding box center [778, 408] width 217 height 30
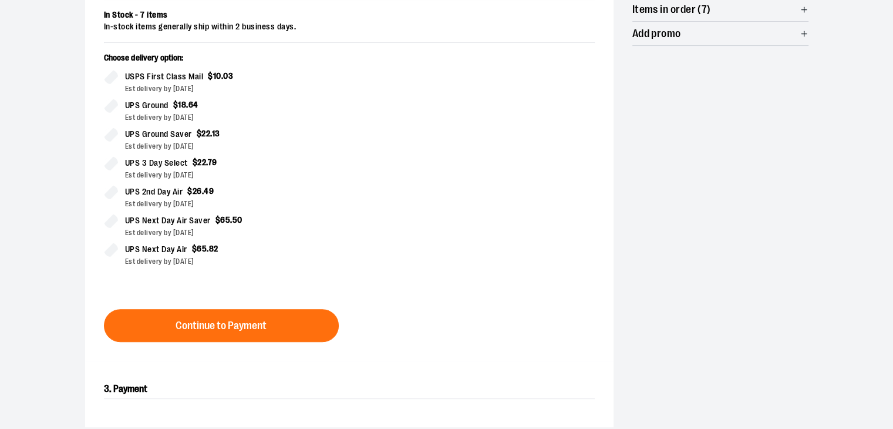
scroll to position [268, 0]
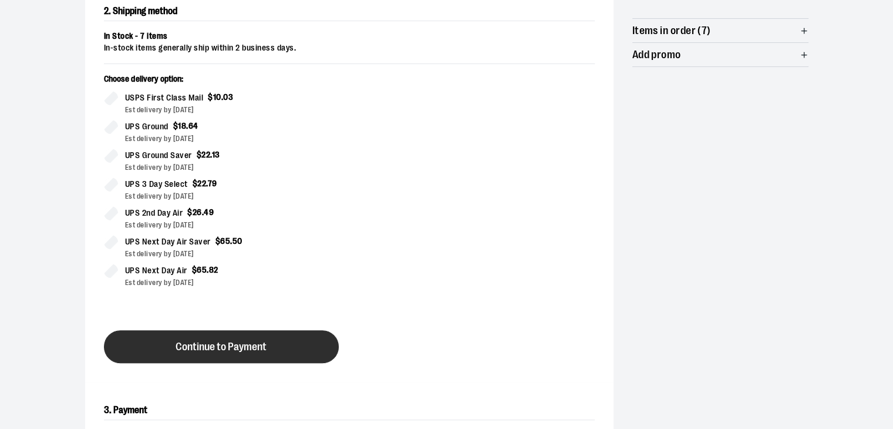
click at [319, 337] on button "Continue to Payment" at bounding box center [221, 346] width 235 height 33
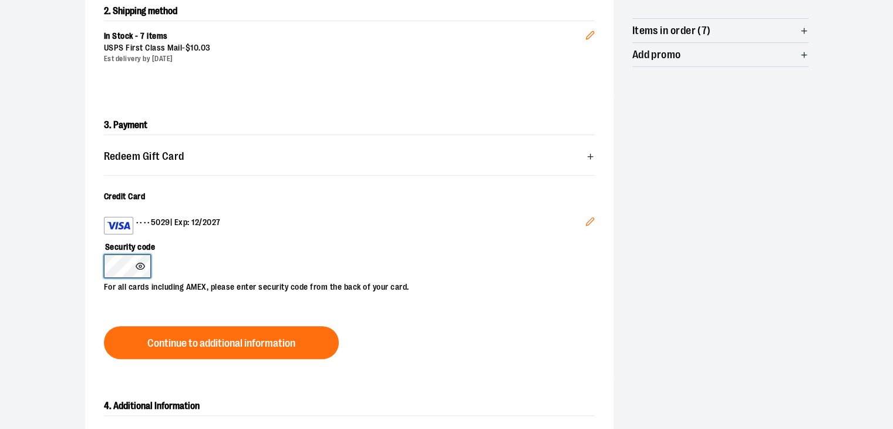
scroll to position [0, 0]
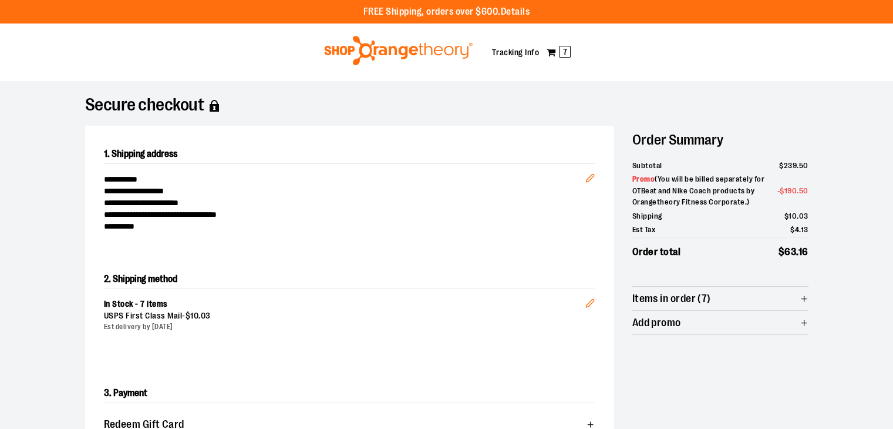
click at [390, 55] on img at bounding box center [398, 50] width 152 height 29
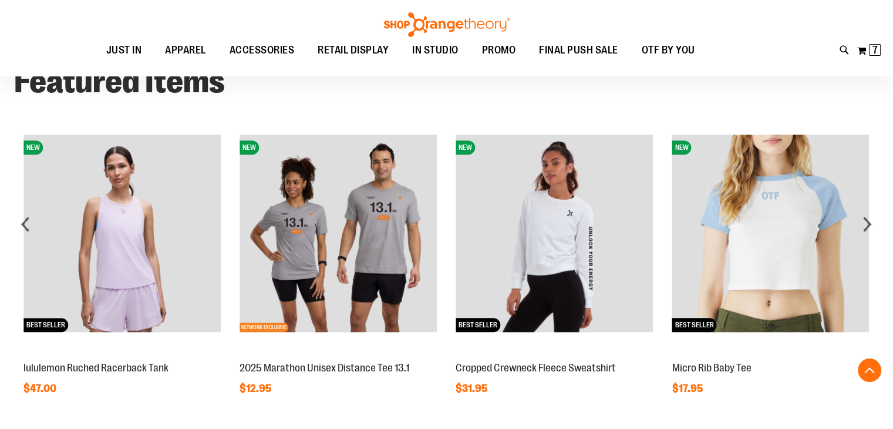
scroll to position [1139, 0]
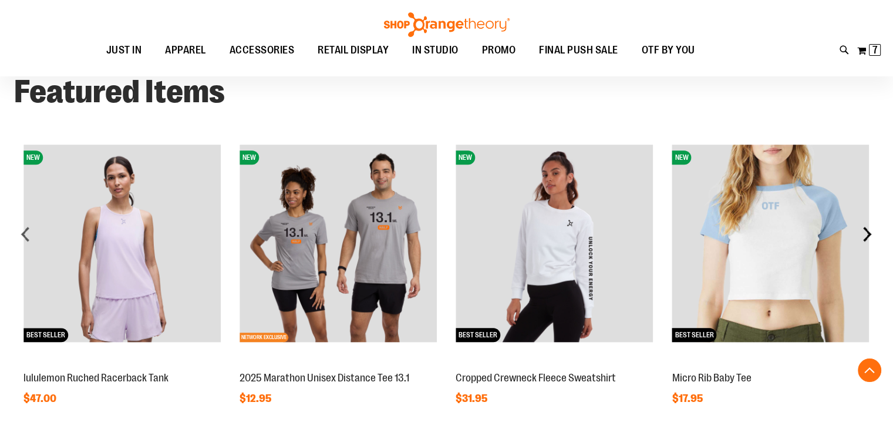
click at [865, 238] on div "next" at bounding box center [866, 233] width 23 height 23
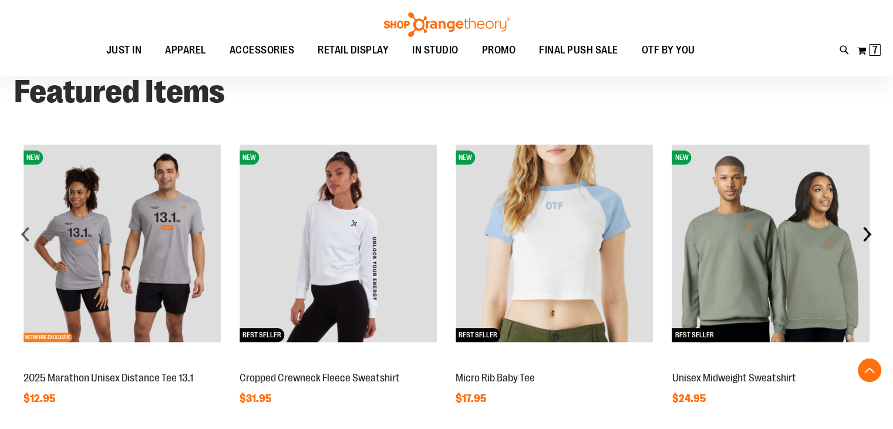
click at [865, 238] on div "next" at bounding box center [866, 233] width 23 height 23
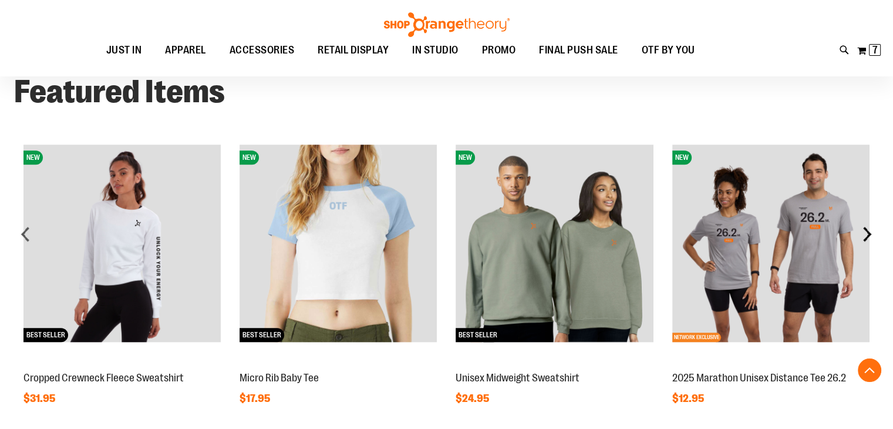
click at [865, 238] on div "next" at bounding box center [866, 233] width 23 height 23
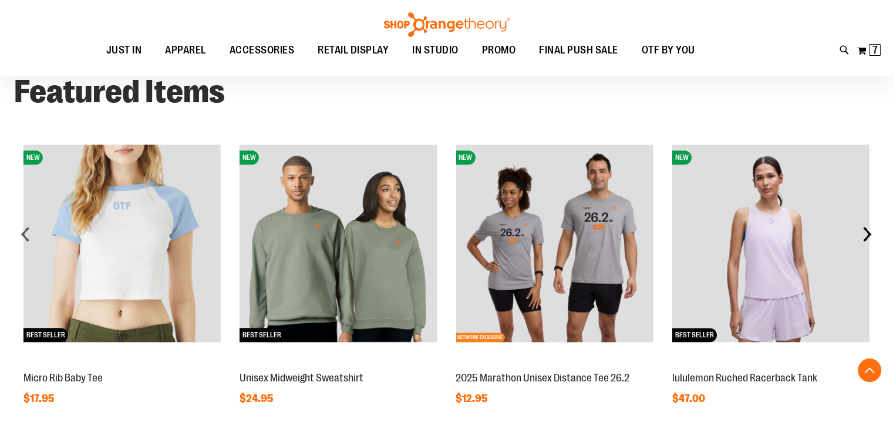
click at [865, 238] on div "next" at bounding box center [866, 233] width 23 height 23
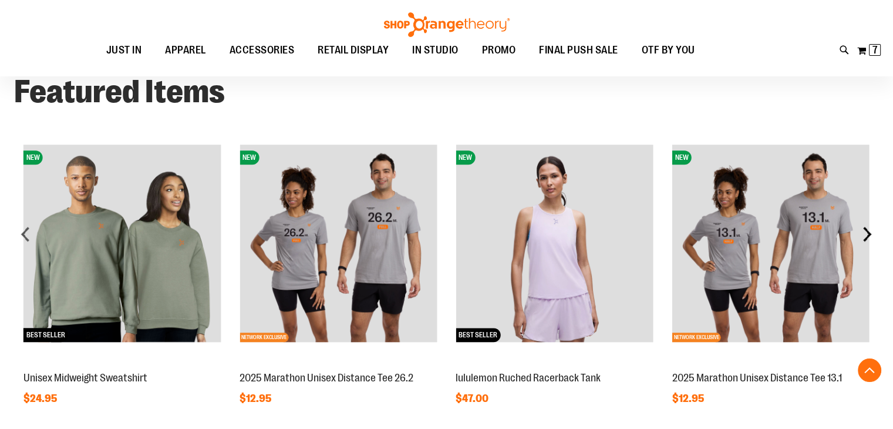
click at [865, 238] on div "next" at bounding box center [866, 233] width 23 height 23
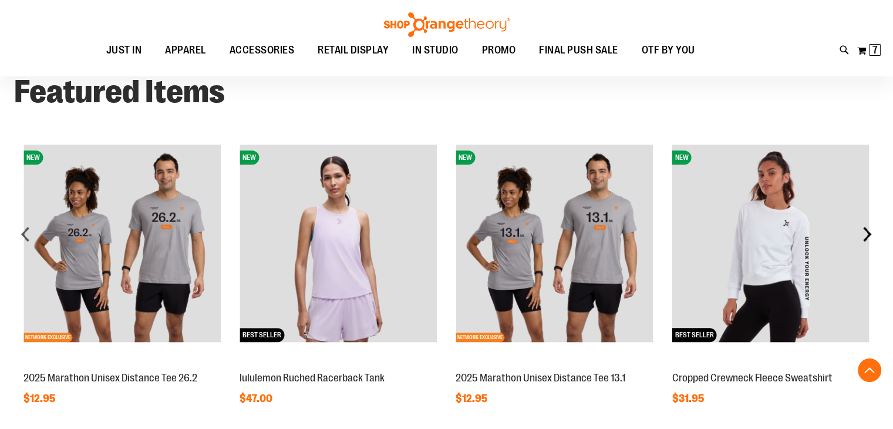
click at [865, 238] on div "next" at bounding box center [866, 233] width 23 height 23
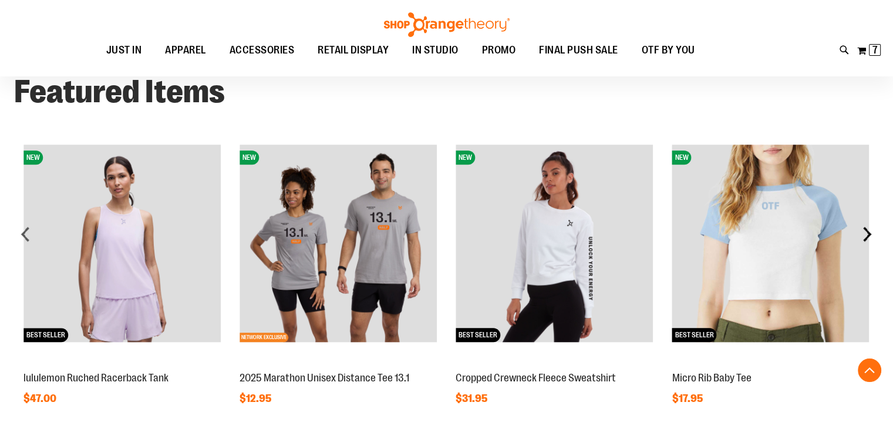
click at [865, 238] on div "next" at bounding box center [866, 233] width 23 height 23
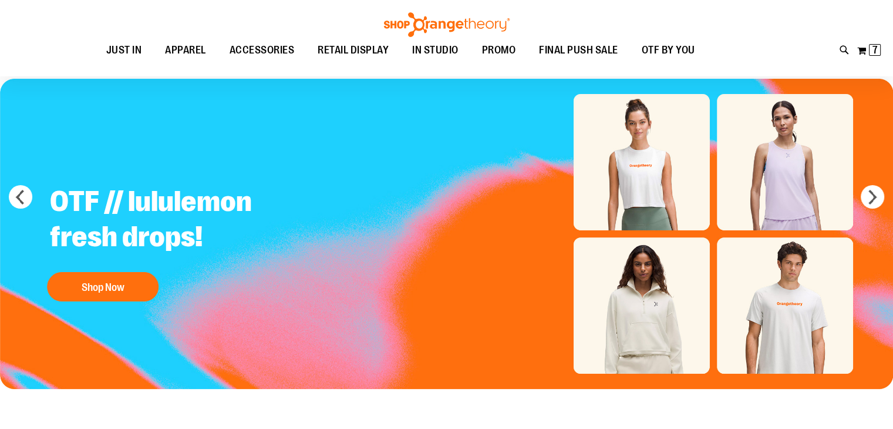
scroll to position [0, 0]
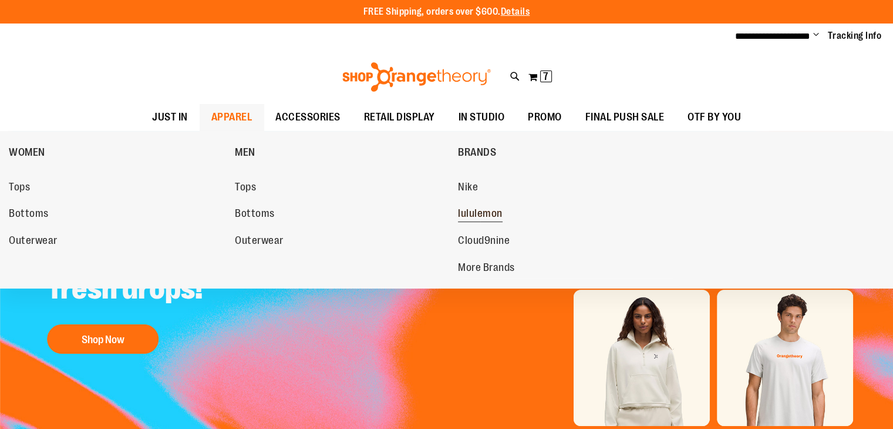
click at [479, 214] on span "lululemon" at bounding box center [480, 214] width 45 height 15
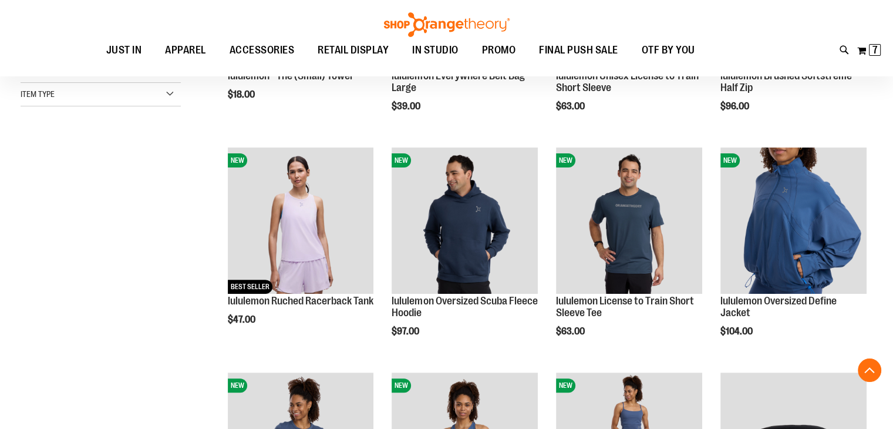
scroll to position [313, 0]
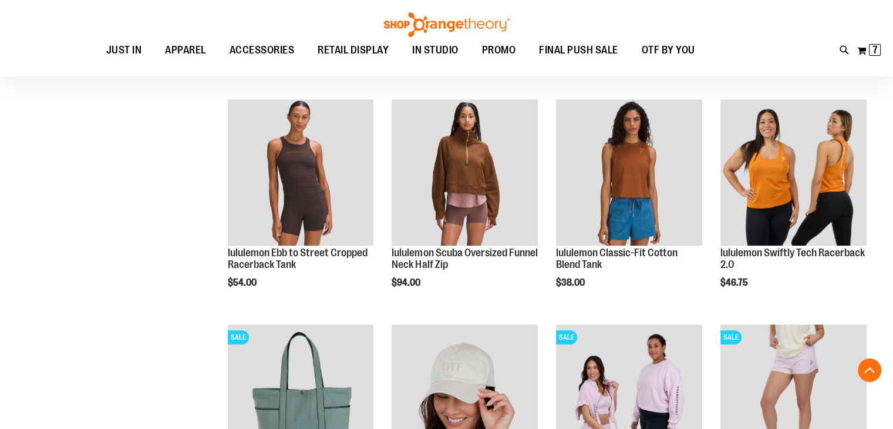
scroll to position [818, 0]
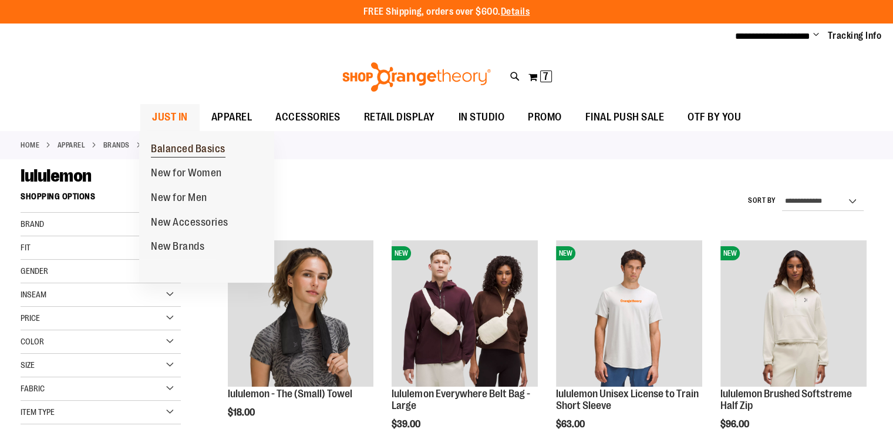
click at [173, 144] on span "Balanced Basics" at bounding box center [188, 150] width 75 height 15
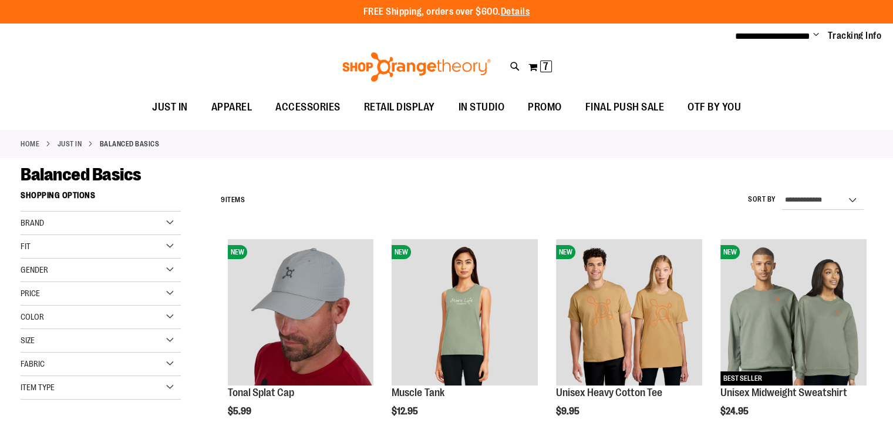
drag, startPoint x: 899, startPoint y: 96, endPoint x: 901, endPoint y: 47, distance: 48.8
click at [892, 47] on html "**********" at bounding box center [446, 214] width 893 height 429
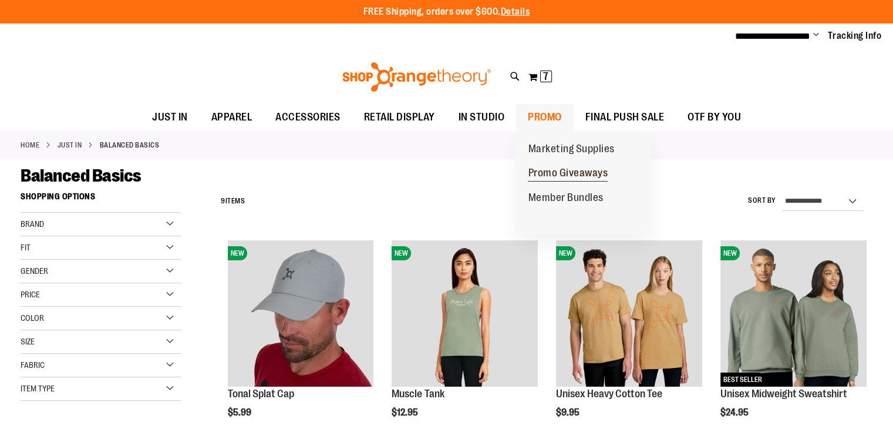
click at [562, 172] on span "Promo Giveaways" at bounding box center [568, 174] width 80 height 15
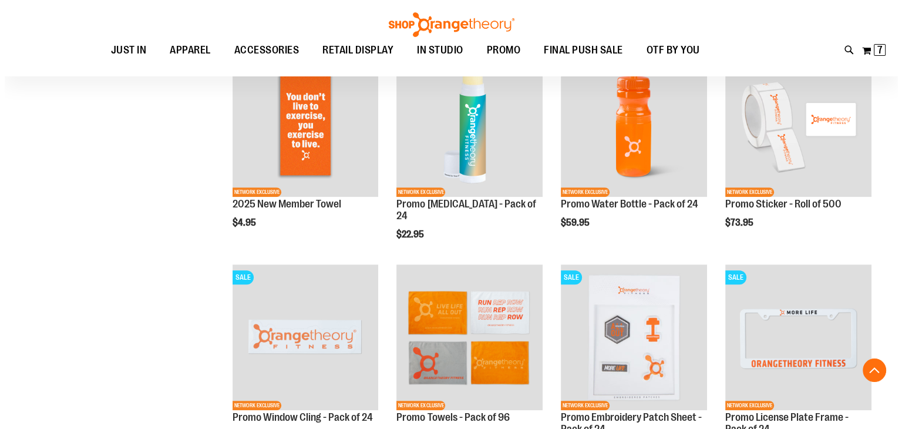
scroll to position [613, 0]
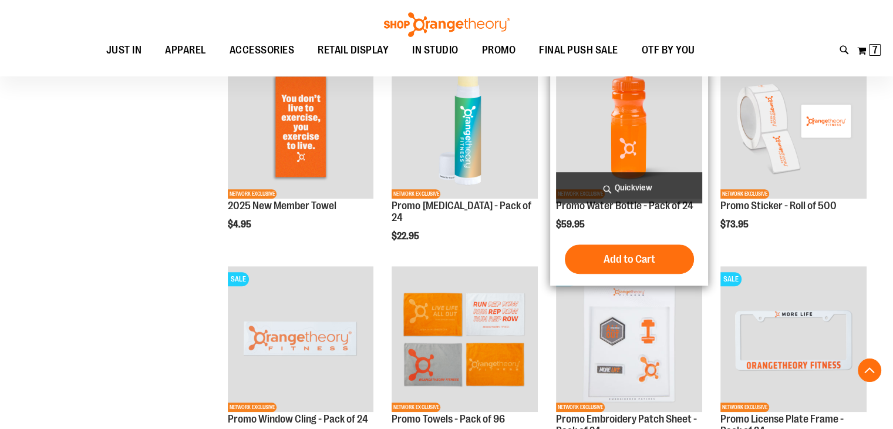
click at [629, 183] on span "Quickview" at bounding box center [629, 187] width 146 height 31
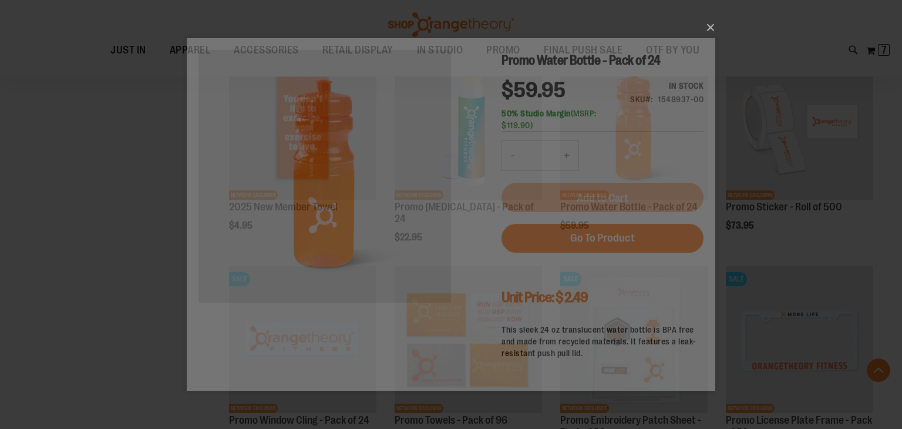
scroll to position [0, 0]
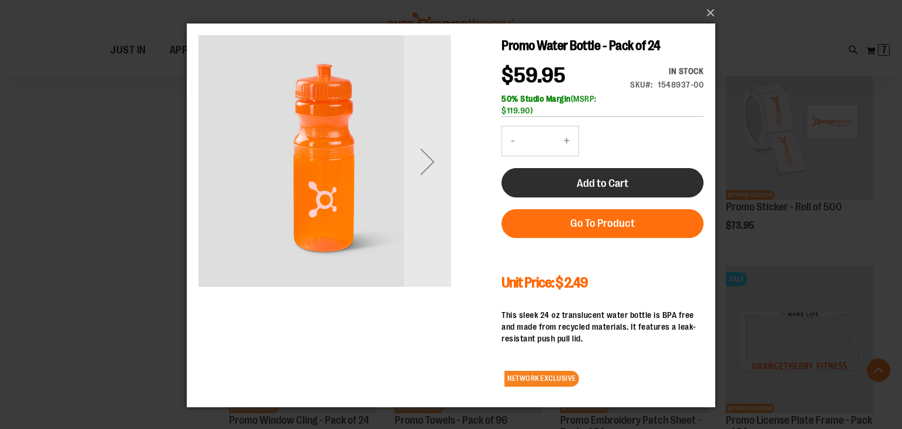
click at [559, 183] on button "Add to Cart" at bounding box center [602, 182] width 202 height 29
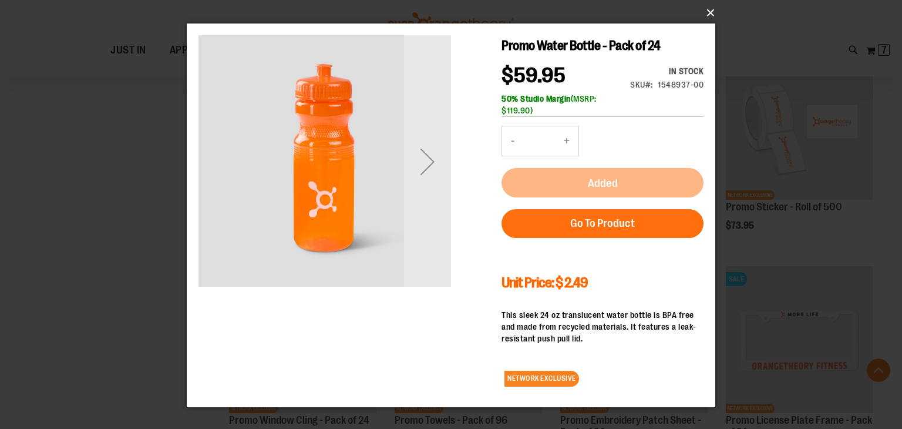
click at [712, 17] on button "×" at bounding box center [454, 13] width 528 height 26
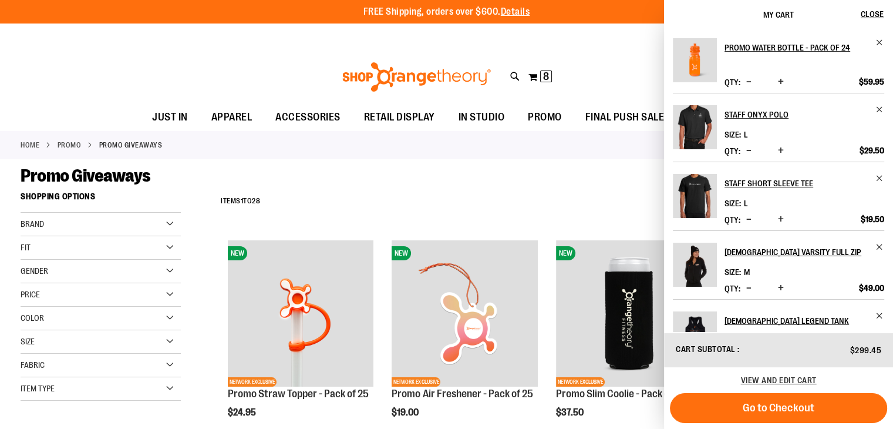
click at [601, 194] on div "**********" at bounding box center [544, 201] width 658 height 31
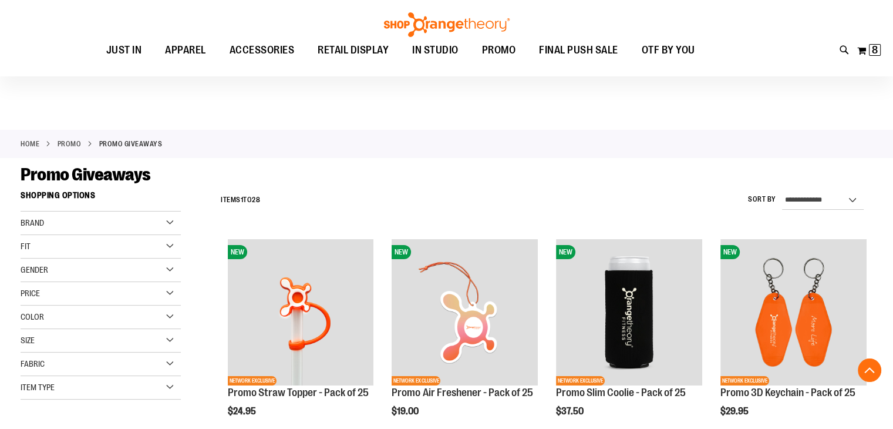
scroll to position [770, 0]
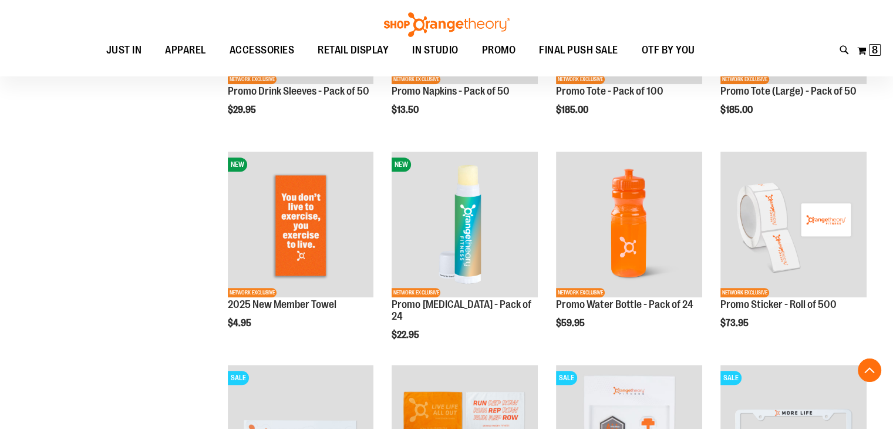
scroll to position [716, 0]
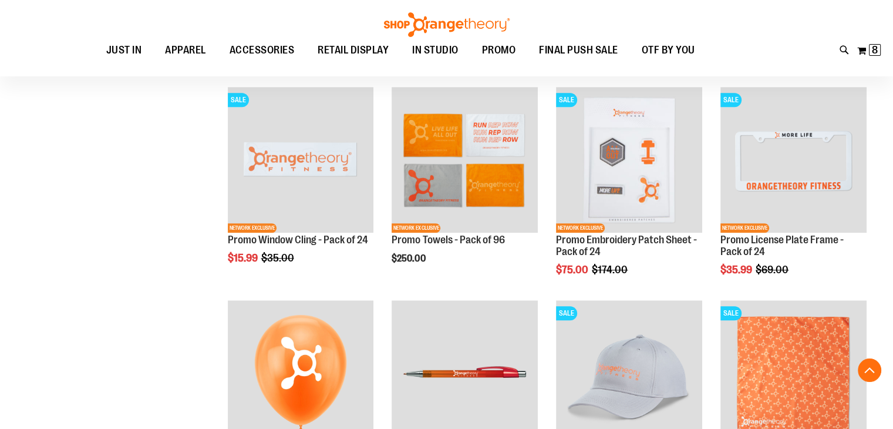
scroll to position [790, 0]
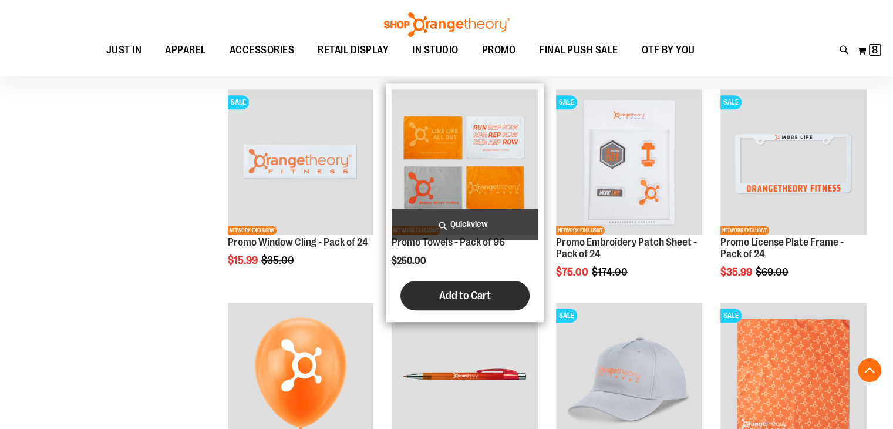
click at [457, 294] on span "Add to Cart" at bounding box center [465, 295] width 52 height 13
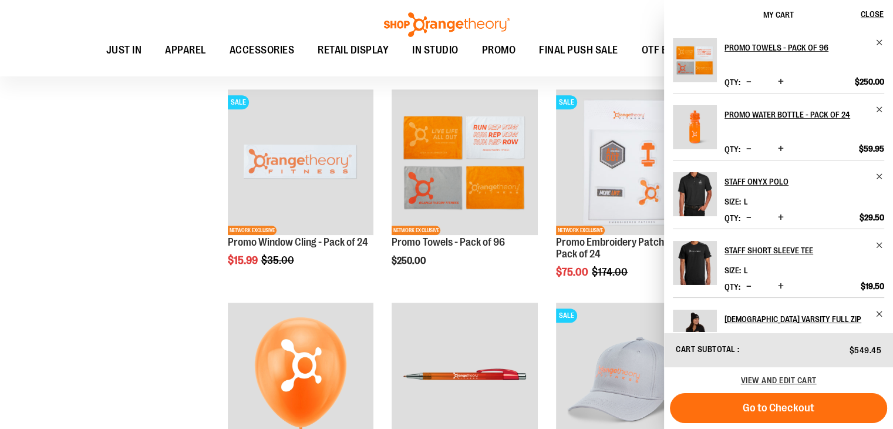
click at [784, 146] on button "Increase product quantity" at bounding box center [781, 149] width 12 height 12
click at [778, 146] on span "Increase product quantity" at bounding box center [781, 149] width 6 height 12
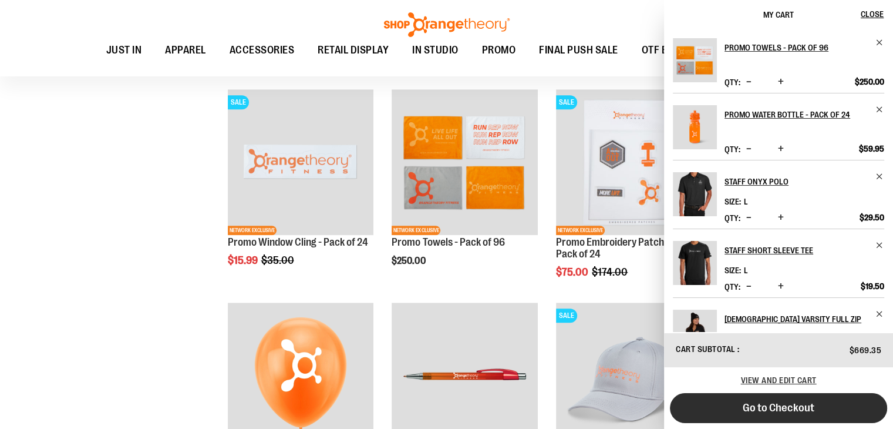
click at [824, 401] on button "Go to Checkout" at bounding box center [778, 408] width 217 height 30
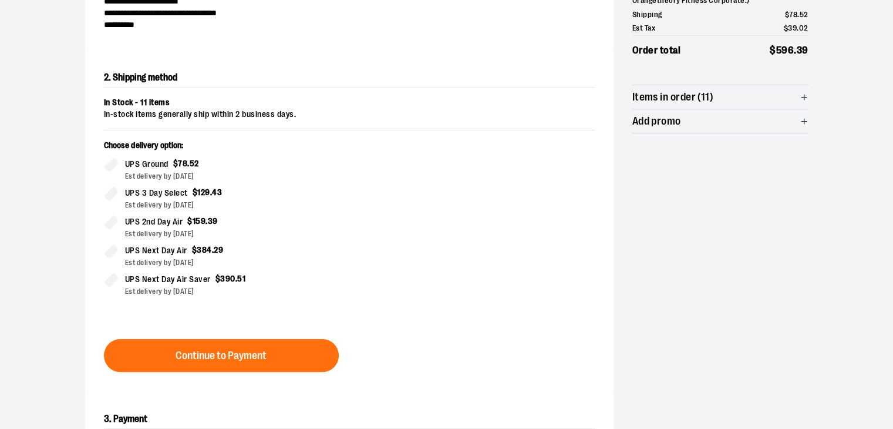
scroll to position [204, 0]
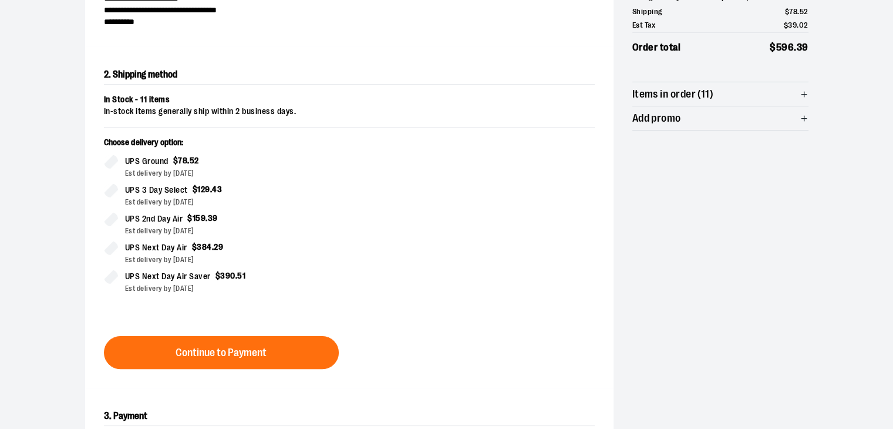
click at [804, 90] on icon "button" at bounding box center [804, 94] width 9 height 9
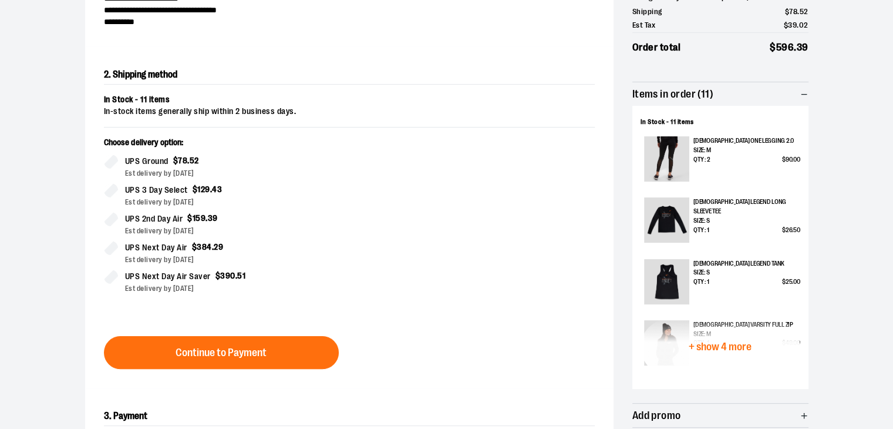
click at [741, 343] on span "+ show 4 more" at bounding box center [720, 346] width 63 height 11
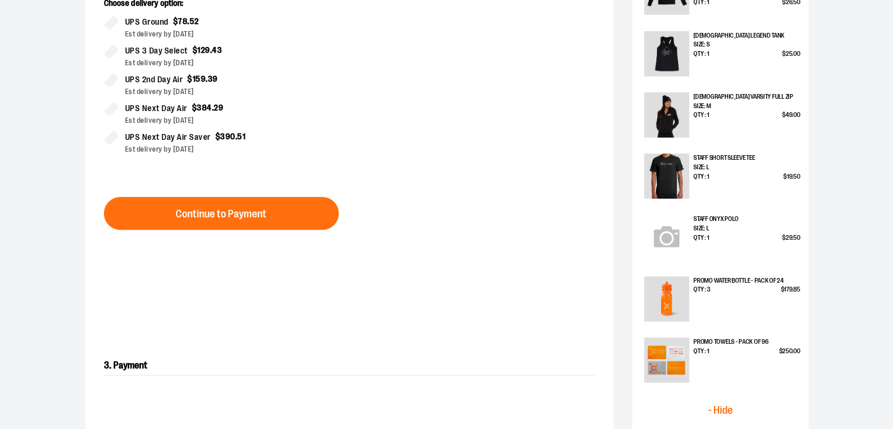
scroll to position [0, 0]
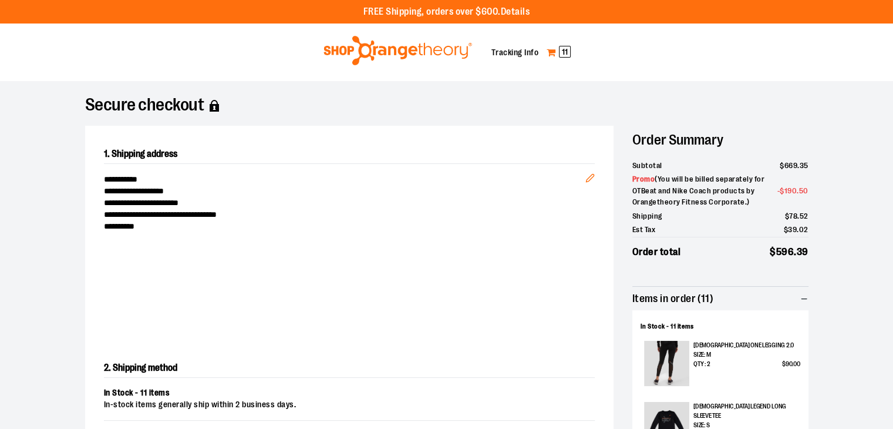
click at [559, 57] on span "11" at bounding box center [565, 52] width 12 height 12
click at [569, 57] on link "My Cart 11" at bounding box center [558, 52] width 25 height 19
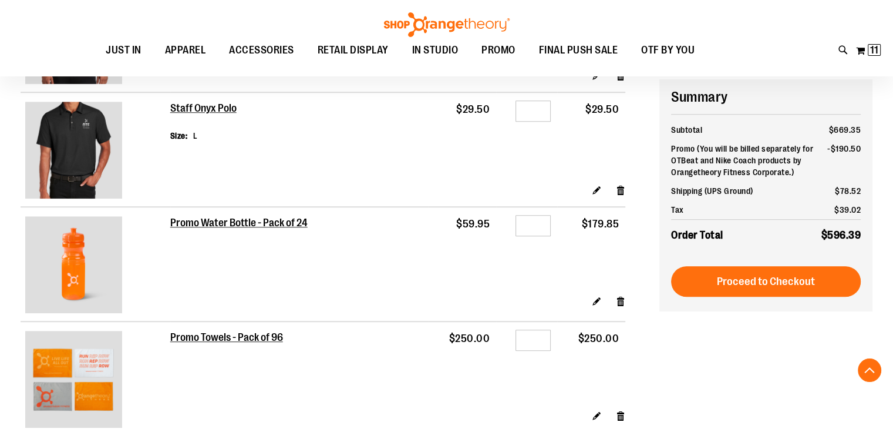
scroll to position [685, 0]
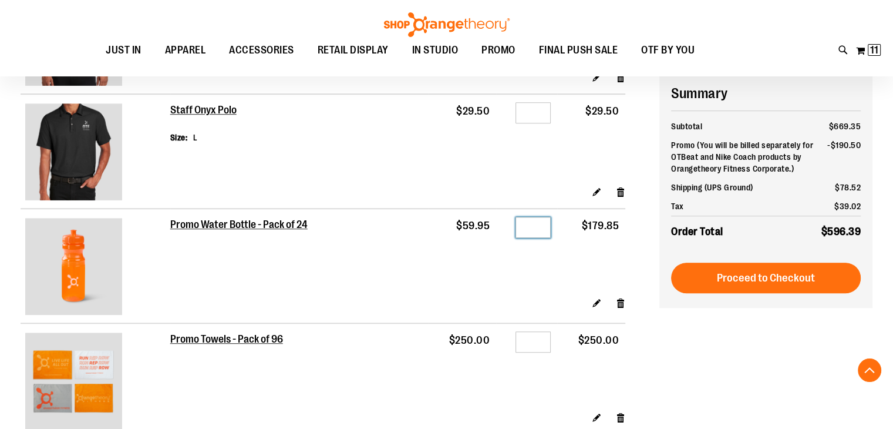
click at [528, 229] on input "*" at bounding box center [532, 227] width 35 height 21
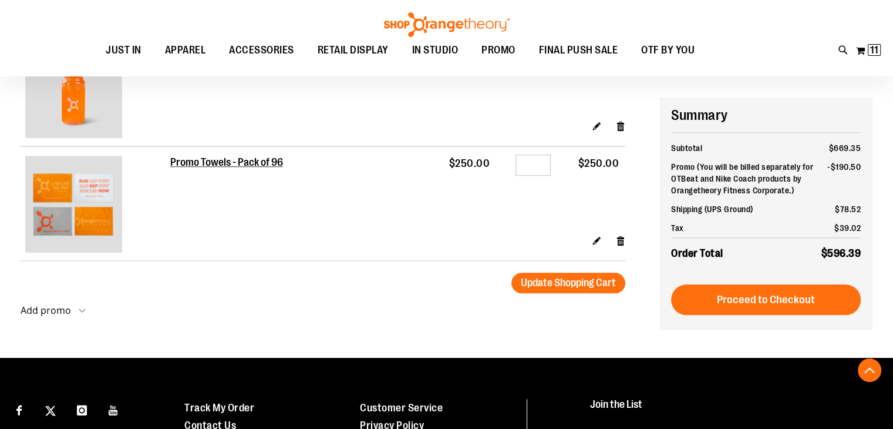
scroll to position [970, 0]
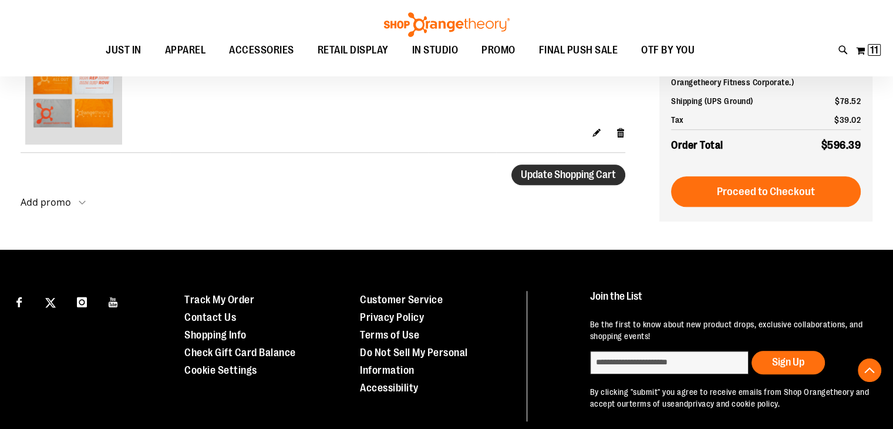
type input "*"
click at [550, 176] on span "Update Shopping Cart" at bounding box center [568, 174] width 95 height 12
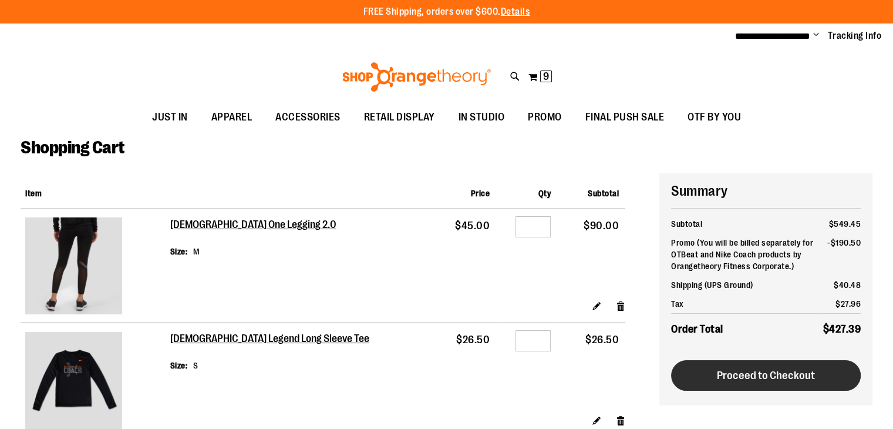
click at [801, 374] on span "Proceed to Checkout" at bounding box center [766, 375] width 98 height 13
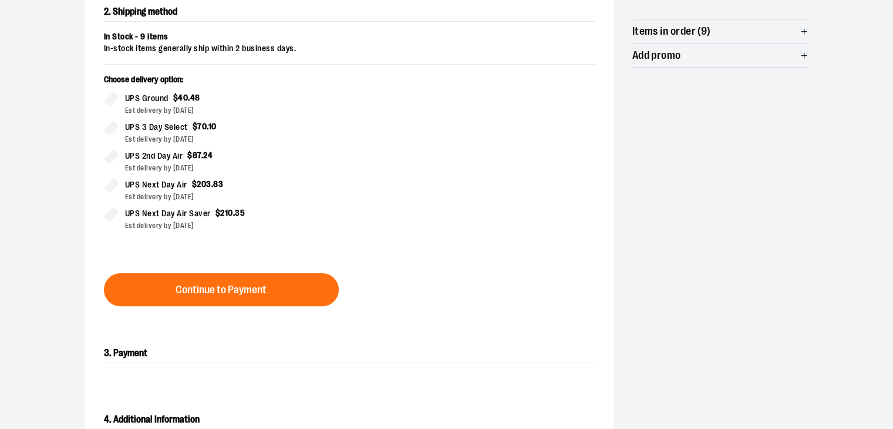
scroll to position [315, 0]
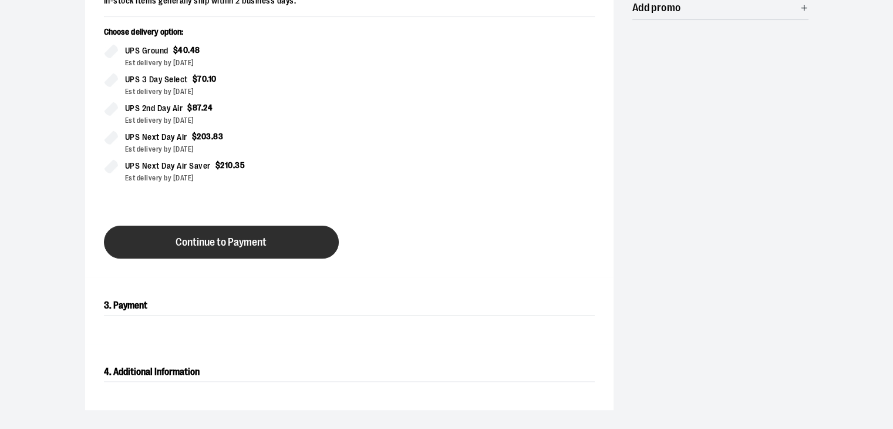
click at [300, 235] on button "Continue to Payment" at bounding box center [221, 241] width 235 height 33
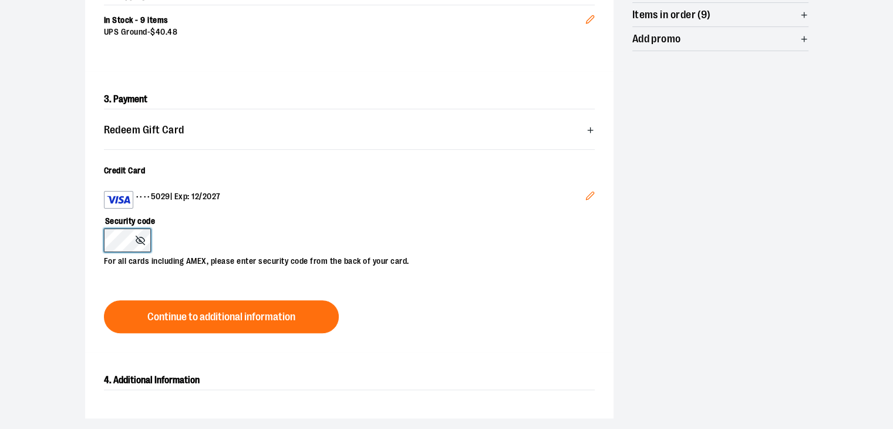
scroll to position [302, 0]
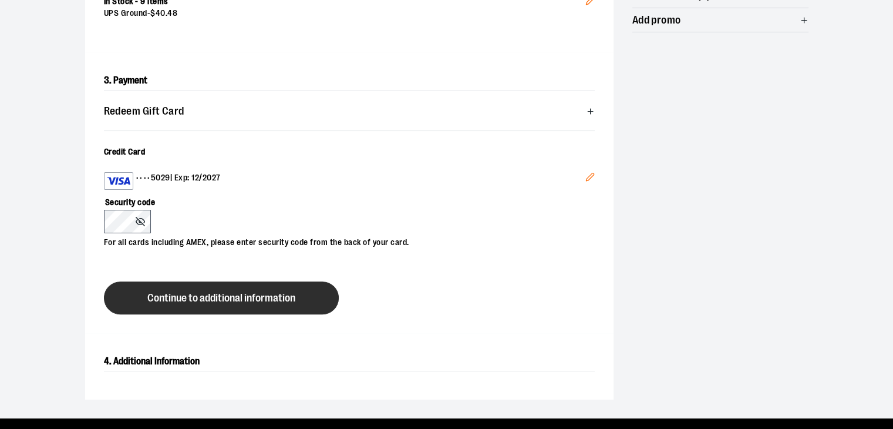
click at [256, 297] on span "Continue to additional information" at bounding box center [221, 297] width 148 height 11
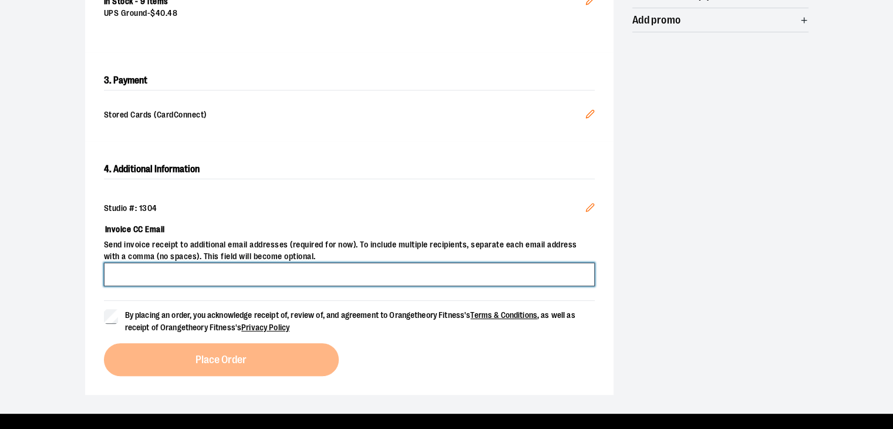
click at [531, 268] on input "Invoice CC Email" at bounding box center [349, 273] width 491 height 23
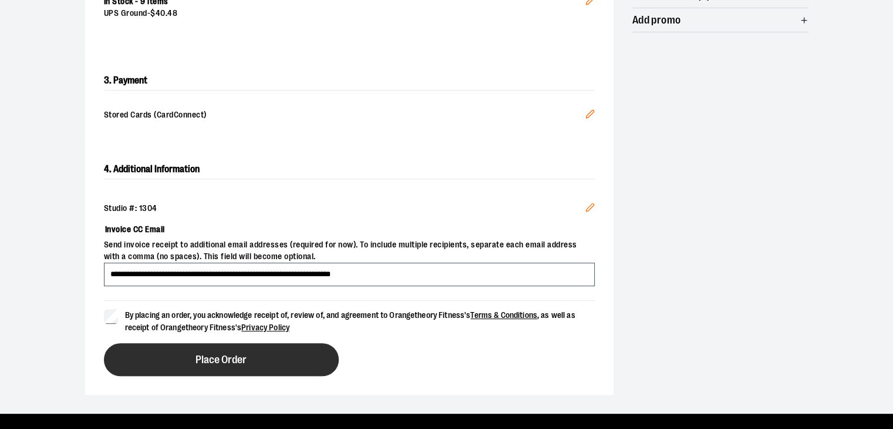
click at [174, 356] on button "Place Order" at bounding box center [221, 359] width 235 height 33
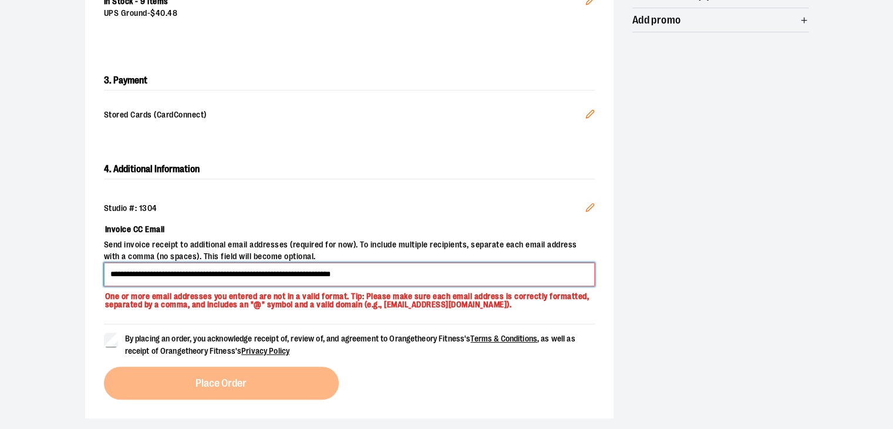
click at [363, 273] on input "**********" at bounding box center [349, 273] width 491 height 23
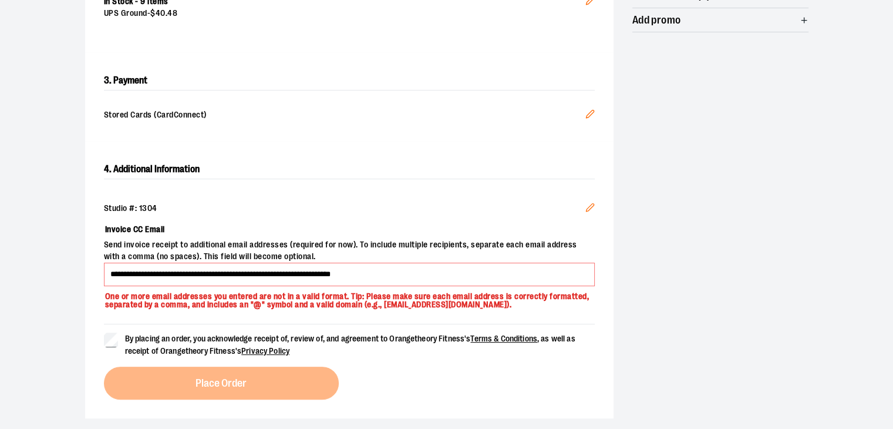
click at [120, 339] on label "By placing an order, you acknowledge receipt of, review of, and agreement to Or…" at bounding box center [349, 344] width 491 height 25
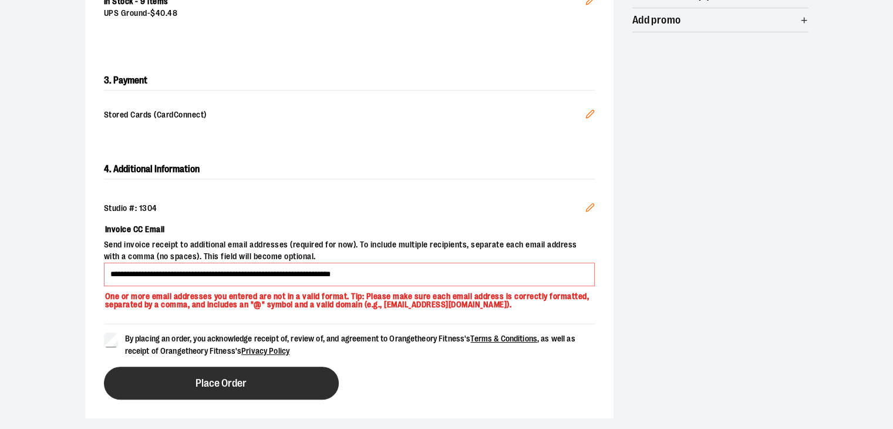
click at [198, 387] on span "Place Order" at bounding box center [220, 382] width 51 height 11
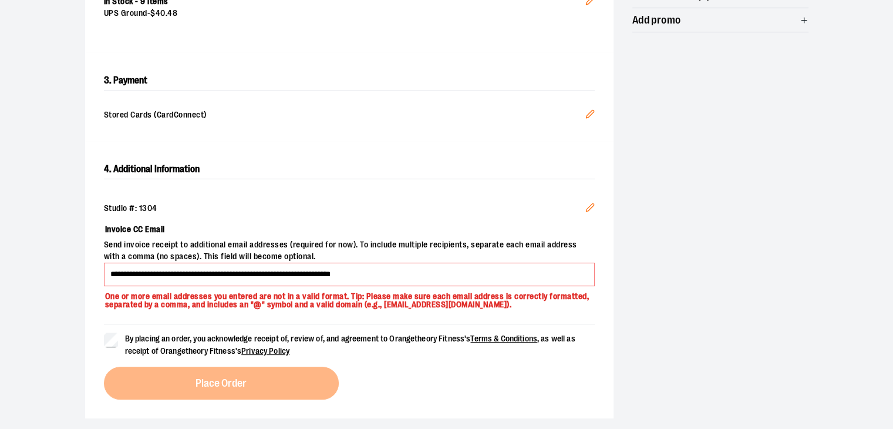
click at [223, 343] on span "By placing an order, you acknowledge receipt of, review of, and agreement to Or…" at bounding box center [360, 344] width 470 height 25
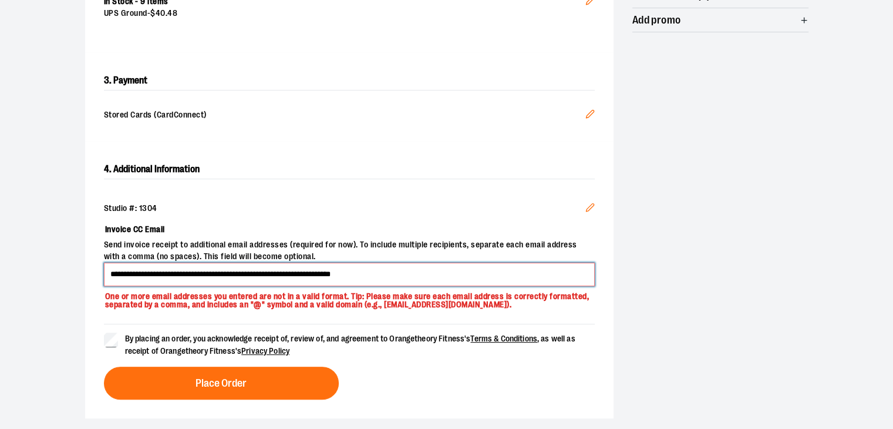
drag, startPoint x: 428, startPoint y: 272, endPoint x: 241, endPoint y: 272, distance: 186.7
click at [241, 272] on input "**********" at bounding box center [349, 273] width 491 height 23
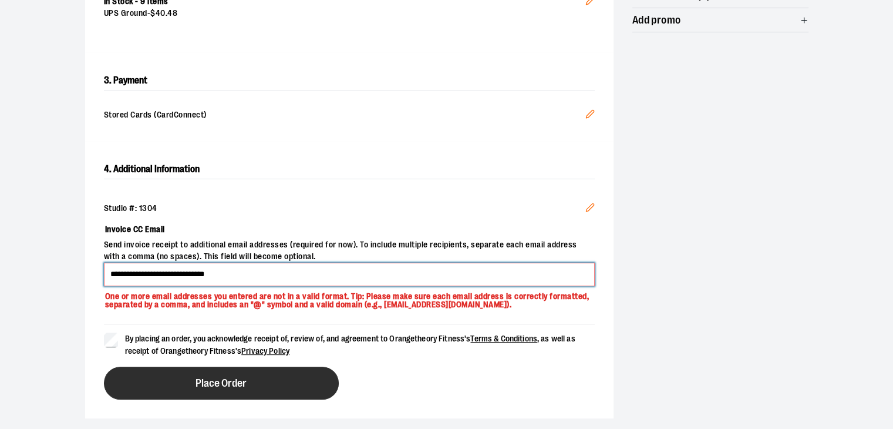
type input "**********"
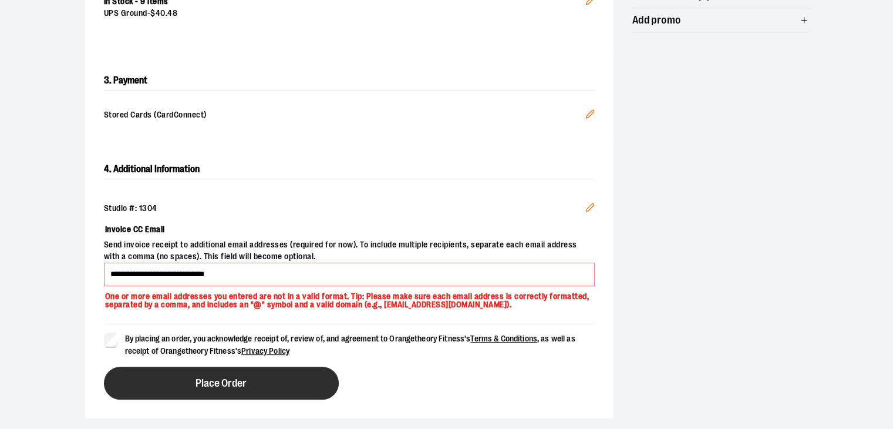
click at [200, 377] on span "Place Order" at bounding box center [220, 382] width 51 height 11
